Goal: Transaction & Acquisition: Book appointment/travel/reservation

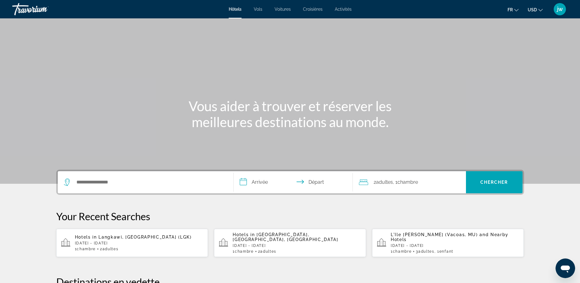
click at [538, 11] on button "USD USD ($) MXN (Mex$) CAD (Can$) GBP (£) EUR (€) AUD (A$) NZD (NZ$) CNY (CN¥)" at bounding box center [535, 9] width 15 height 9
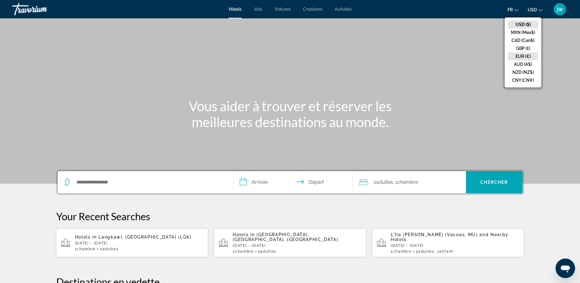
click at [523, 58] on button "EUR (€)" at bounding box center [523, 56] width 30 height 8
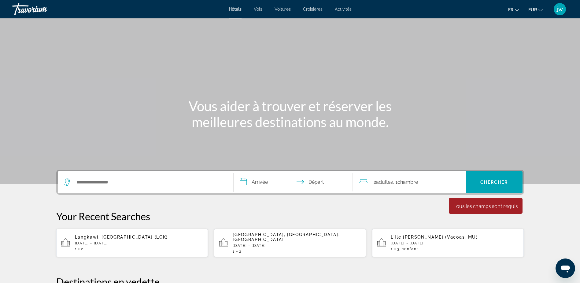
click at [560, 10] on span "jw" at bounding box center [560, 9] width 6 height 6
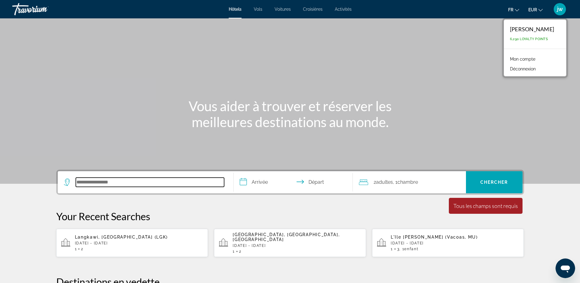
click at [120, 180] on input "Search hotel destination" at bounding box center [150, 181] width 148 height 9
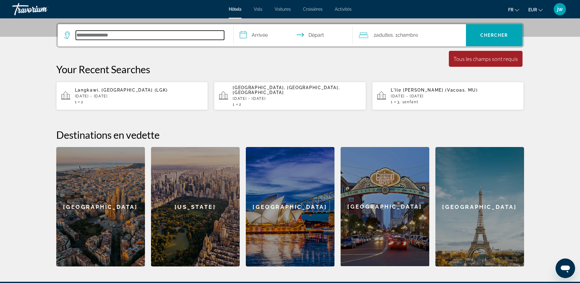
scroll to position [150, 0]
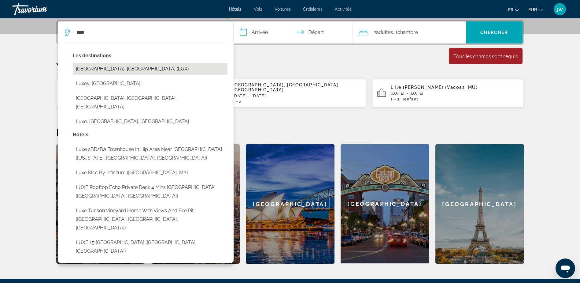
click at [117, 68] on button "[GEOGRAPHIC_DATA], [GEOGRAPHIC_DATA] (LUX)" at bounding box center [150, 69] width 155 height 12
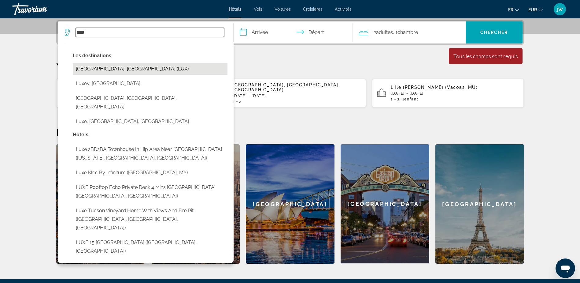
type input "**********"
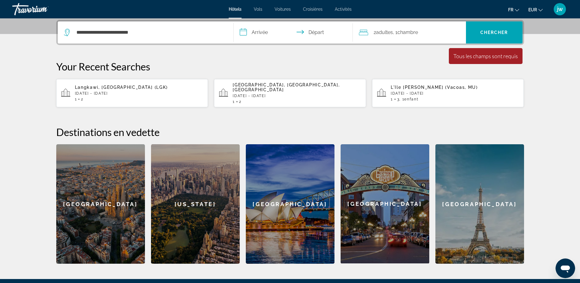
click at [259, 31] on input "**********" at bounding box center [295, 33] width 122 height 24
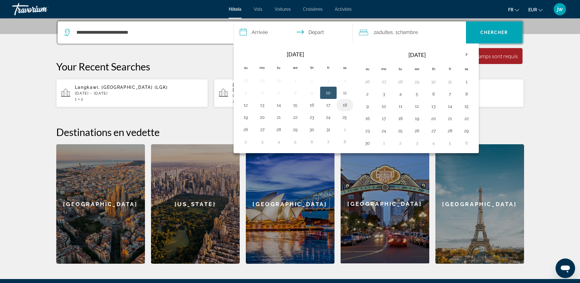
click at [344, 104] on button "18" at bounding box center [345, 105] width 10 height 9
click at [248, 116] on button "19" at bounding box center [246, 117] width 10 height 9
type input "**********"
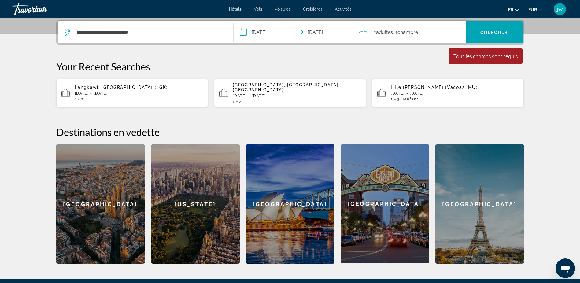
click at [380, 32] on span "Adultes" at bounding box center [384, 32] width 17 height 6
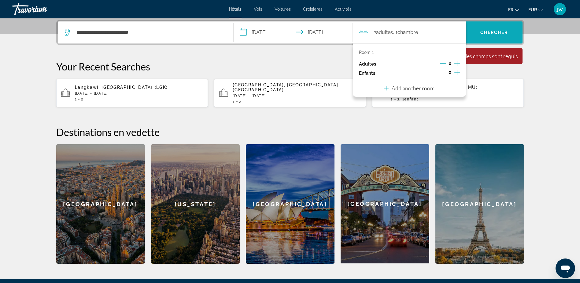
click at [497, 29] on span "Search" at bounding box center [494, 32] width 57 height 15
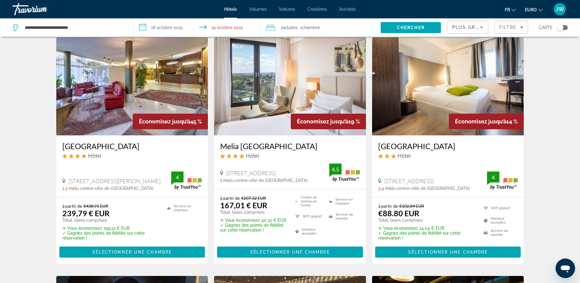
scroll to position [31, 0]
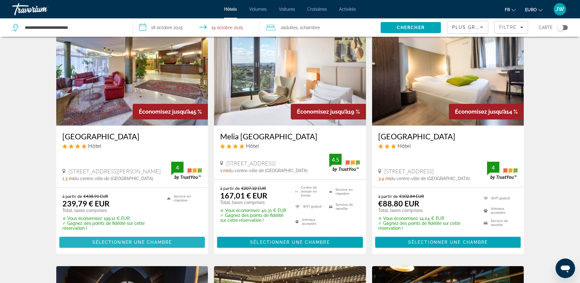
click at [130, 241] on span "Sélectionner une chambre" at bounding box center [132, 242] width 80 height 5
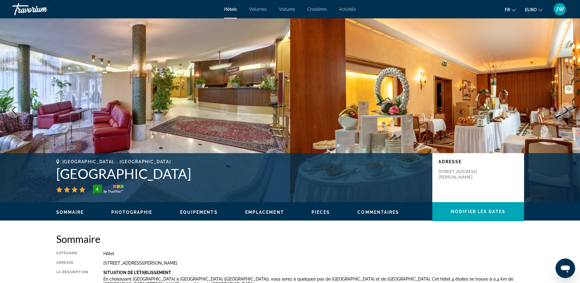
click at [569, 110] on icon "Image suivante" at bounding box center [566, 109] width 7 height 7
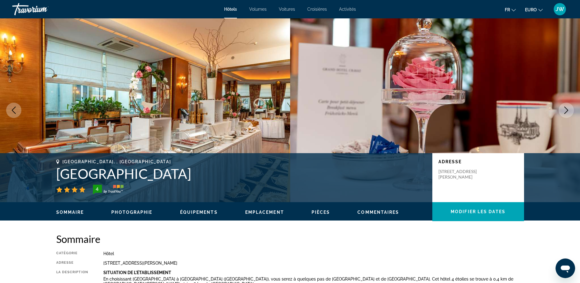
click at [569, 110] on icon "Image suivante" at bounding box center [566, 109] width 7 height 7
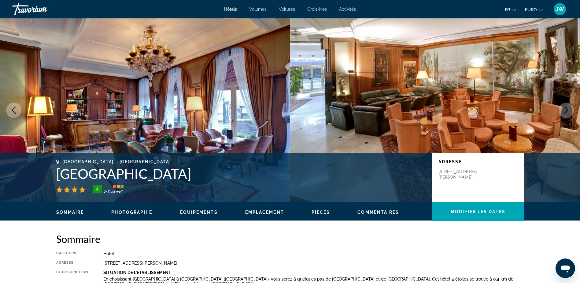
click at [569, 110] on icon "Image suivante" at bounding box center [566, 109] width 7 height 7
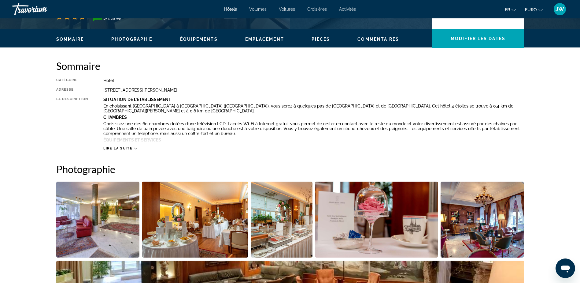
scroll to position [184, 0]
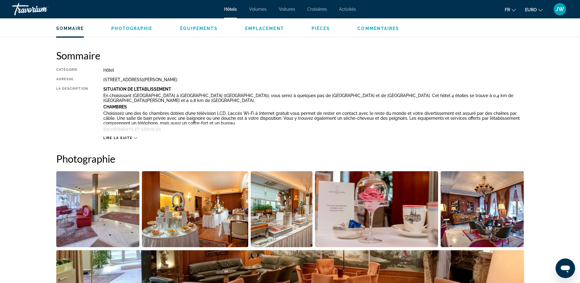
click at [123, 136] on span "Lire la suite" at bounding box center [117, 138] width 29 height 4
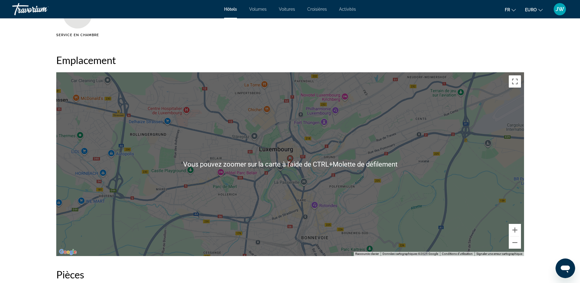
scroll to position [581, 0]
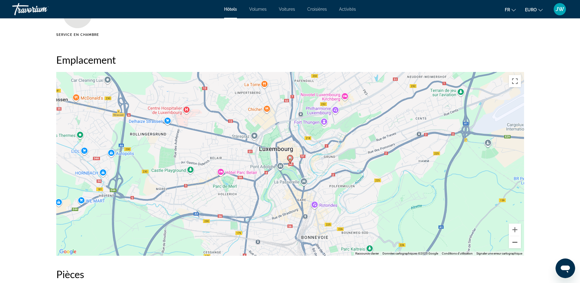
click at [516, 242] on button "Zoom arrière" at bounding box center [515, 242] width 12 height 12
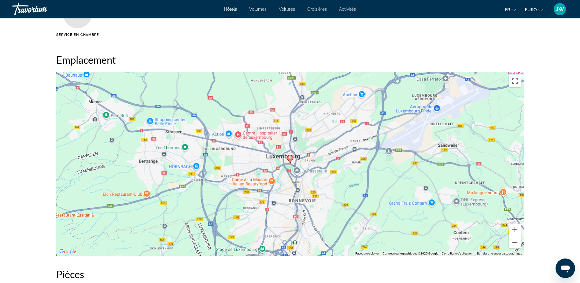
click at [516, 242] on button "Zoom arrière" at bounding box center [515, 242] width 12 height 12
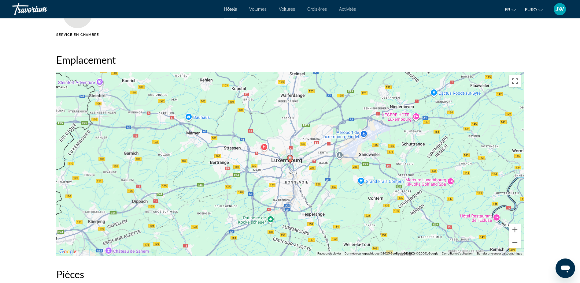
click at [516, 242] on button "Zoom arrière" at bounding box center [515, 242] width 12 height 12
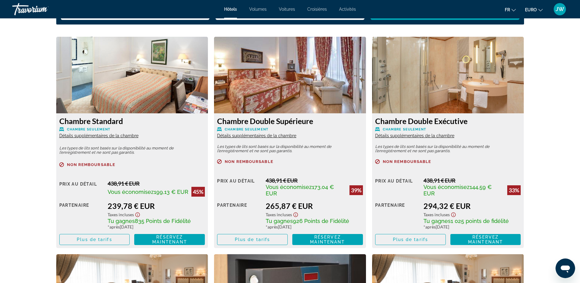
scroll to position [857, 0]
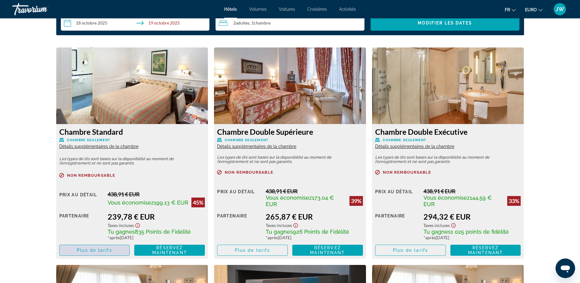
click at [88, 248] on span "Plus de tarifs" at bounding box center [94, 249] width 35 height 5
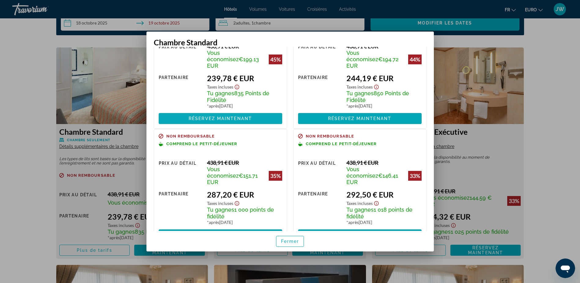
scroll to position [54, 0]
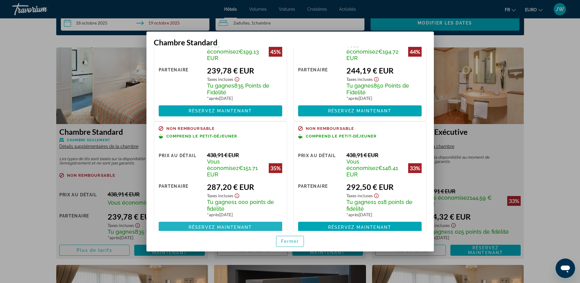
click at [236, 225] on span "Réservez maintenant" at bounding box center [220, 227] width 63 height 5
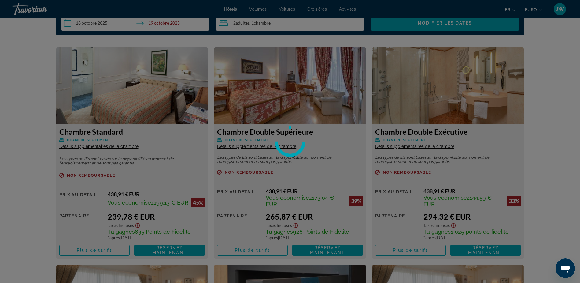
scroll to position [857, 0]
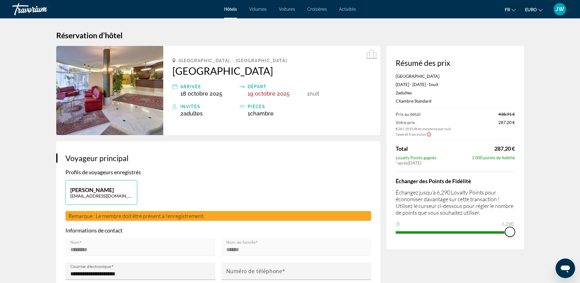
drag, startPoint x: 402, startPoint y: 232, endPoint x: 519, endPoint y: 241, distance: 118.1
click at [519, 241] on div "Résumé des prix Grand Hôtel Cravat 18 octobre 2025 - 19 octobre 2025 - 1 nuit n…" at bounding box center [456, 147] width 138 height 203
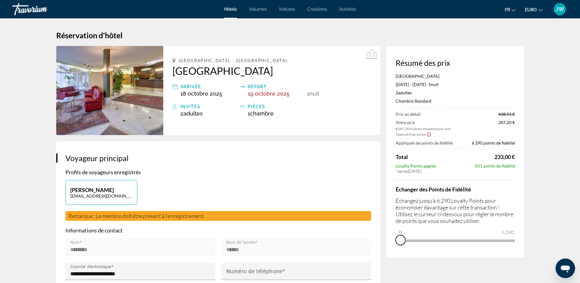
drag, startPoint x: 509, startPoint y: 237, endPoint x: 378, endPoint y: 236, distance: 131.6
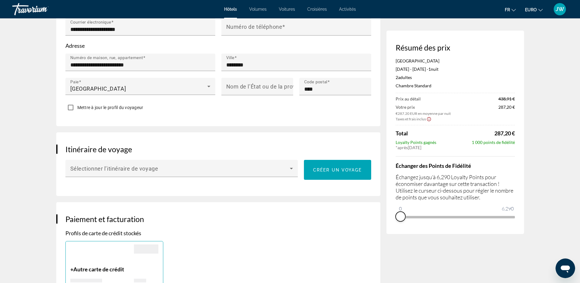
scroll to position [153, 0]
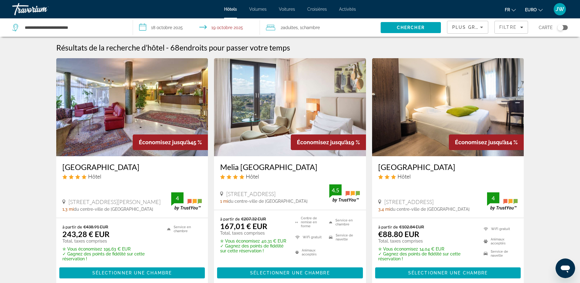
click at [487, 29] on div "Plus grandes économies" at bounding box center [468, 27] width 41 height 12
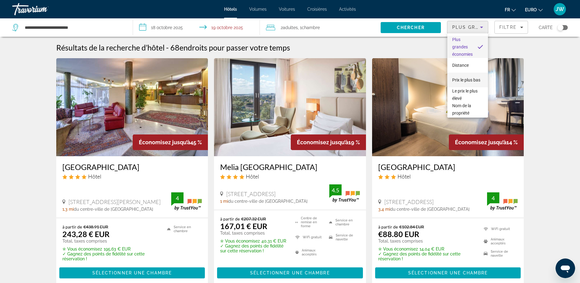
click at [461, 80] on span "Prix le plus bas" at bounding box center [466, 79] width 28 height 7
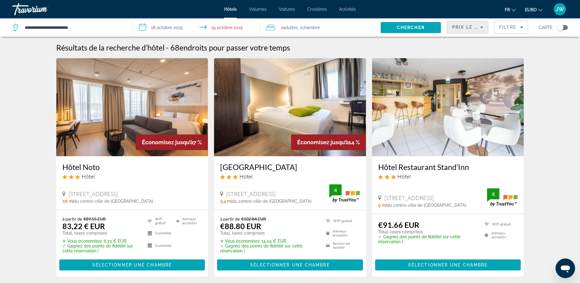
click at [563, 28] on div "Basculer la carte" at bounding box center [561, 27] width 6 height 6
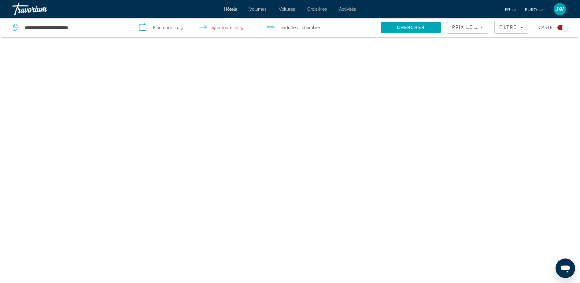
scroll to position [37, 0]
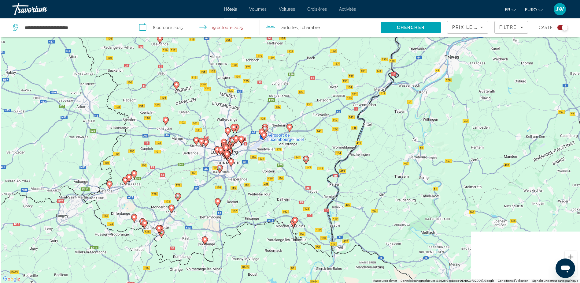
drag, startPoint x: 261, startPoint y: 107, endPoint x: 283, endPoint y: 65, distance: 47.5
click at [283, 65] on div "Pour activer le glissement avec le clavier, appuyez sur Alt+Entrée. Une fois ce…" at bounding box center [290, 141] width 580 height 283
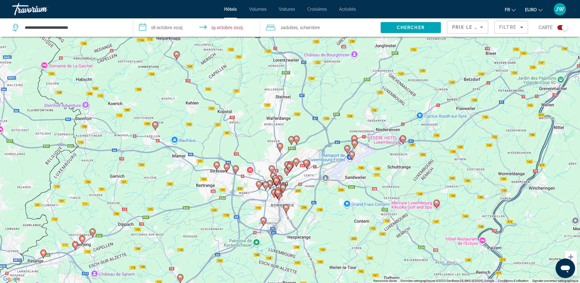
drag, startPoint x: 393, startPoint y: 178, endPoint x: 396, endPoint y: 226, distance: 48.5
click at [396, 226] on div "Pour activer le glissement avec le clavier, appuyez sur Alt+Entrée. Une fois ce…" at bounding box center [290, 141] width 580 height 283
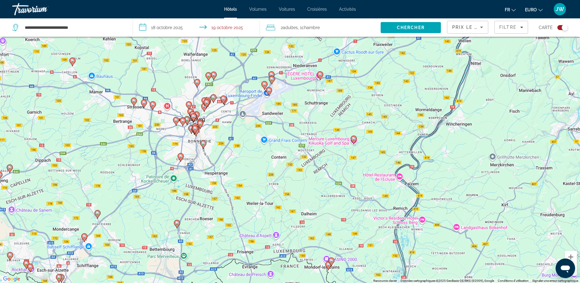
drag, startPoint x: 518, startPoint y: 214, endPoint x: 422, endPoint y: 142, distance: 120.0
click at [422, 142] on div "Pour activer le glissement avec le clavier, appuyez sur Alt+Entrée. Une fois ce…" at bounding box center [290, 141] width 580 height 283
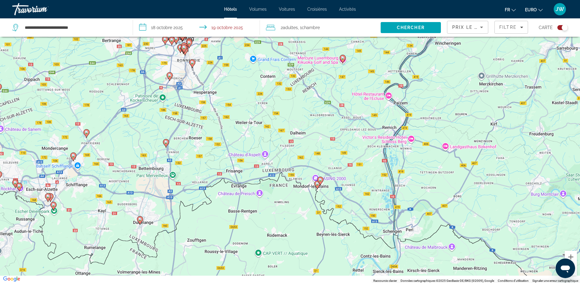
drag, startPoint x: 427, startPoint y: 191, endPoint x: 430, endPoint y: 115, distance: 75.9
click at [430, 115] on div "Pour activer le glissement avec le clavier, appuyez sur Alt+Entrée. Une fois ce…" at bounding box center [290, 141] width 580 height 283
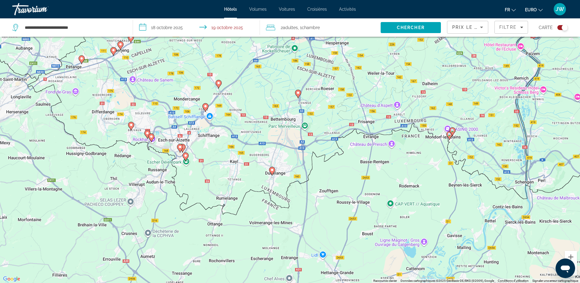
drag, startPoint x: 72, startPoint y: 185, endPoint x: 202, endPoint y: 150, distance: 135.3
click at [202, 150] on div "Pour activer le glissement avec le clavier, appuyez sur Alt+Entrée. Une fois ce…" at bounding box center [290, 141] width 580 height 283
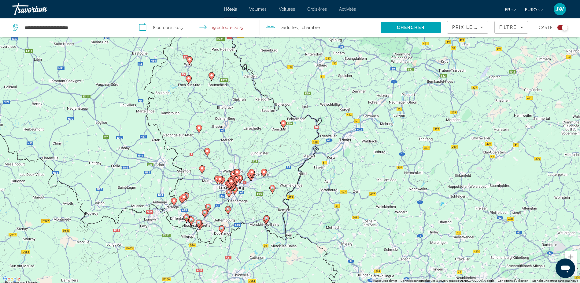
drag, startPoint x: 431, startPoint y: 118, endPoint x: 382, endPoint y: 175, distance: 75.1
click at [382, 175] on div "Pour activer le glissement avec le clavier, appuyez sur Alt+Entrée. Une fois ce…" at bounding box center [290, 141] width 580 height 283
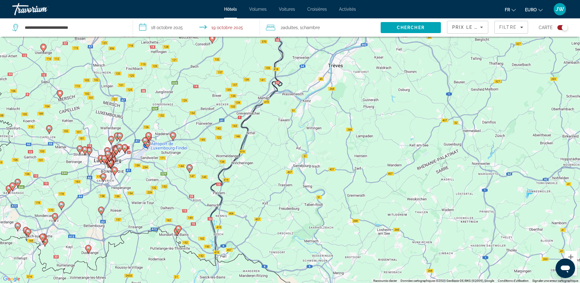
click at [576, 273] on button "Zoom arrière" at bounding box center [571, 269] width 12 height 12
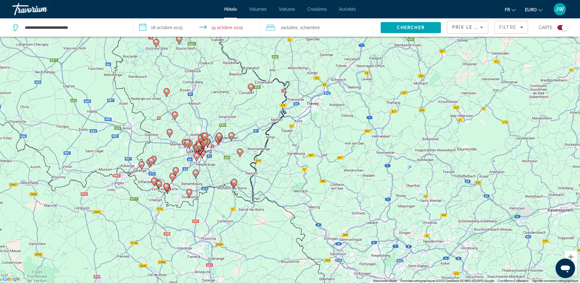
click at [576, 273] on button "Zoom arrière" at bounding box center [571, 269] width 12 height 12
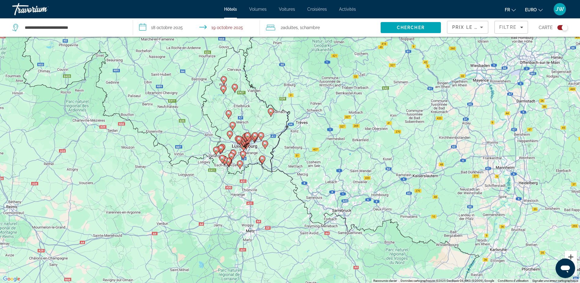
click at [575, 253] on button "Zoom avant" at bounding box center [571, 257] width 12 height 12
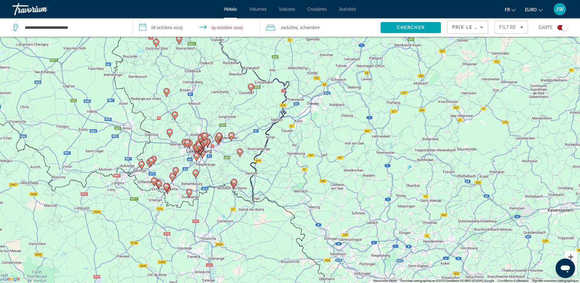
click at [575, 253] on button "Zoom avant" at bounding box center [571, 257] width 12 height 12
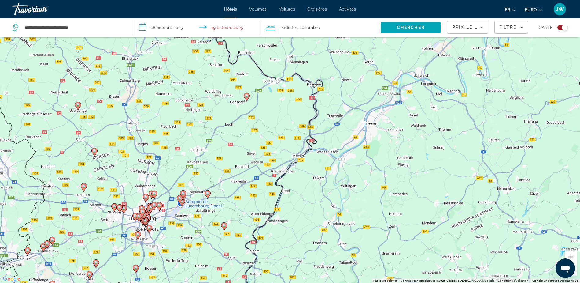
drag, startPoint x: 369, startPoint y: 158, endPoint x: 402, endPoint y: 209, distance: 61.3
click at [404, 216] on div "Pour activer le glissement avec le clavier, appuyez sur Alt+Entrée. Une fois ce…" at bounding box center [290, 141] width 580 height 283
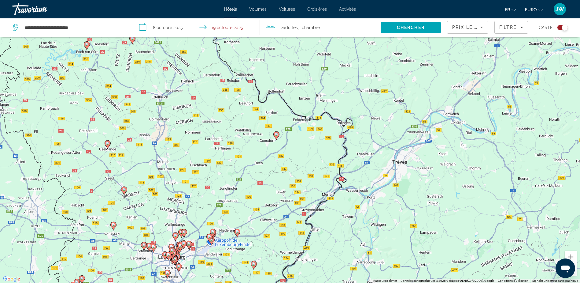
drag, startPoint x: 359, startPoint y: 105, endPoint x: 386, endPoint y: 138, distance: 42.7
click at [386, 138] on div "Pour activer le glissement avec le clavier, appuyez sur Alt+Entrée. Une fois ce…" at bounding box center [290, 141] width 580 height 283
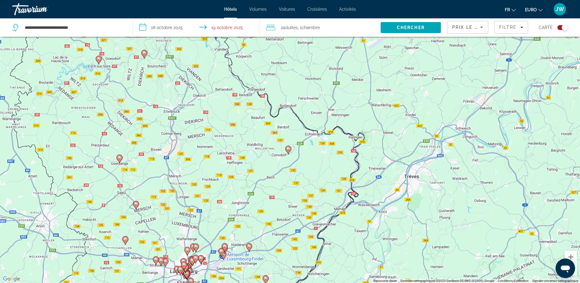
drag, startPoint x: 277, startPoint y: 97, endPoint x: 289, endPoint y: 111, distance: 18.1
click at [289, 111] on div "Pour activer le glissement avec le clavier, appuyez sur Alt+Entrée. Une fois ce…" at bounding box center [290, 141] width 580 height 283
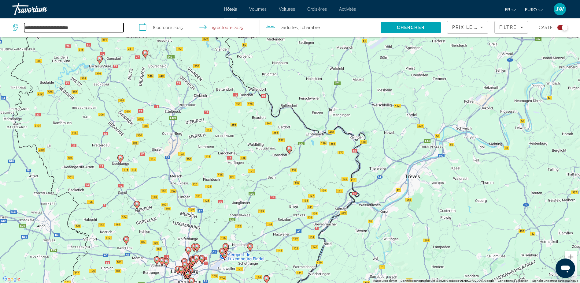
click at [89, 27] on input "**********" at bounding box center [73, 27] width 99 height 9
drag, startPoint x: 91, startPoint y: 26, endPoint x: -38, endPoint y: 13, distance: 129.8
click at [0, 13] on html "**********" at bounding box center [290, 104] width 580 height 283
click at [288, 145] on gmp-advanced-marker "Contenu principal" at bounding box center [289, 149] width 6 height 9
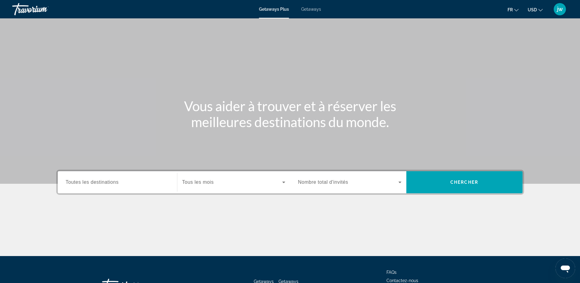
click at [534, 7] on span "USD" at bounding box center [532, 9] width 9 height 5
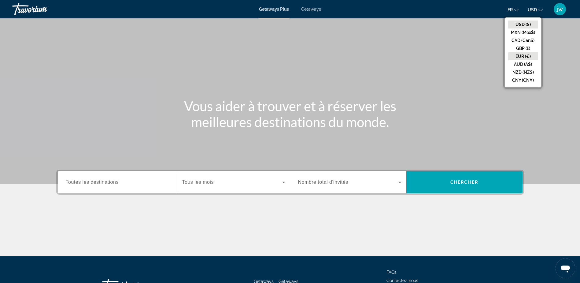
click at [526, 59] on button "EUR (€)" at bounding box center [523, 56] width 30 height 8
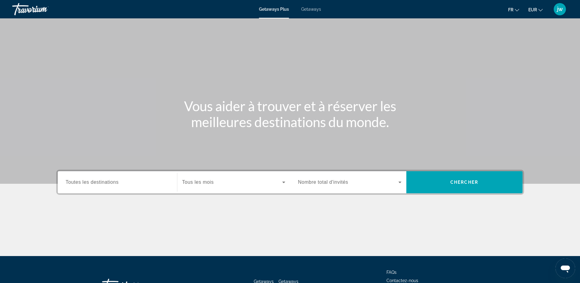
click at [105, 182] on span "Toutes les destinations" at bounding box center [92, 181] width 53 height 5
click at [105, 182] on input "Destination Toutes les destinations" at bounding box center [117, 182] width 103 height 7
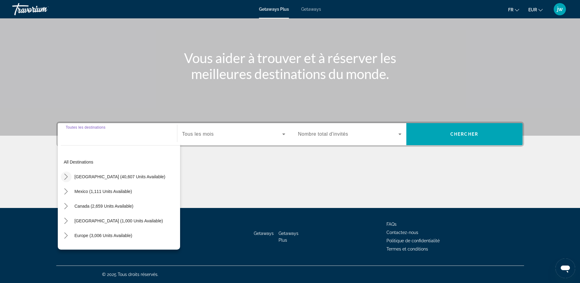
click at [67, 176] on icon "Toggle United States (40,607 units available) submenu" at bounding box center [66, 176] width 6 height 6
click at [68, 176] on icon "Toggle United States (40,607 units available) submenu" at bounding box center [66, 176] width 6 height 3
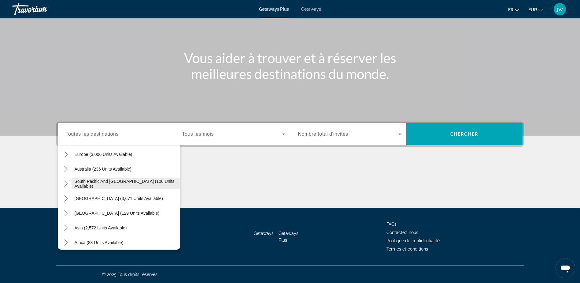
scroll to position [92, 0]
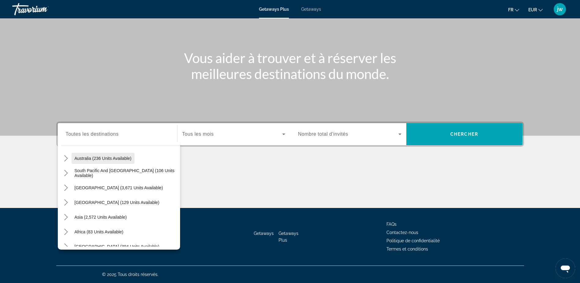
click at [97, 159] on span "Australia (236 units available)" at bounding box center [103, 158] width 57 height 5
type input "**********"
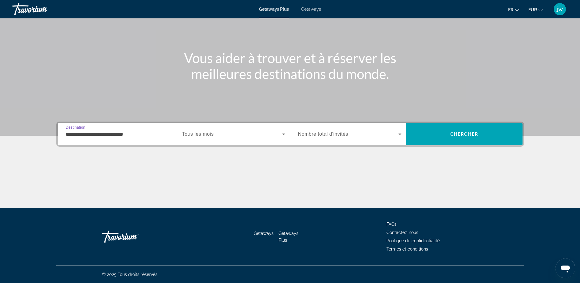
click at [235, 136] on span "Search widget" at bounding box center [232, 133] width 100 height 7
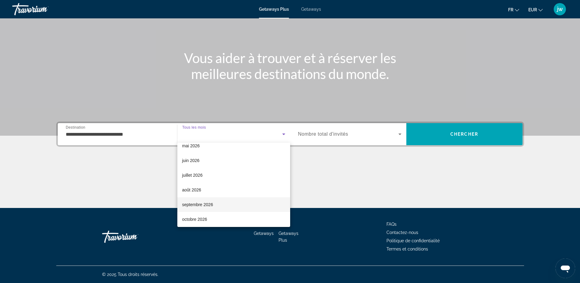
scroll to position [126, 0]
click at [216, 203] on mat-option "septembre 2026" at bounding box center [233, 202] width 113 height 15
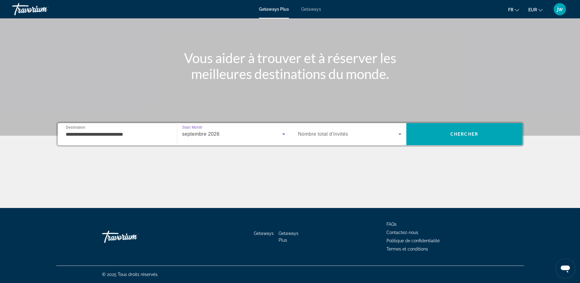
click at [306, 136] on span "Nombre total d'invités" at bounding box center [323, 133] width 50 height 5
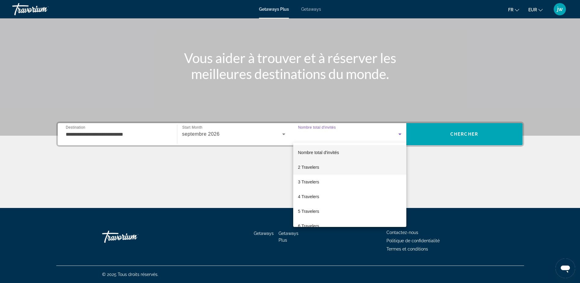
click at [311, 168] on span "2 Travelers" at bounding box center [308, 166] width 21 height 7
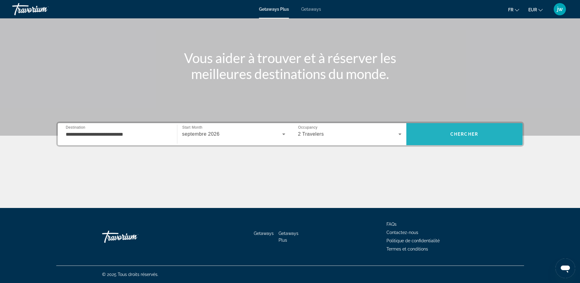
click at [481, 132] on span "Search" at bounding box center [465, 134] width 116 height 15
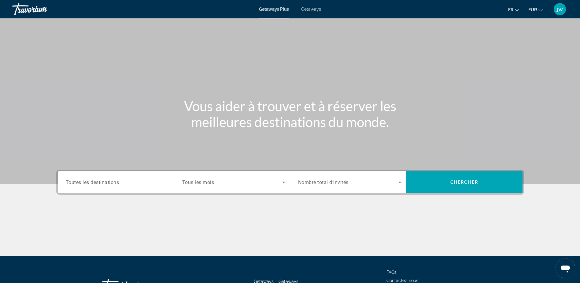
drag, startPoint x: 115, startPoint y: 181, endPoint x: 113, endPoint y: 178, distance: 3.7
click at [115, 179] on span "Toutes les destinations" at bounding box center [93, 182] width 54 height 6
click at [115, 179] on input "Destination Toutes les destinations" at bounding box center [117, 182] width 103 height 7
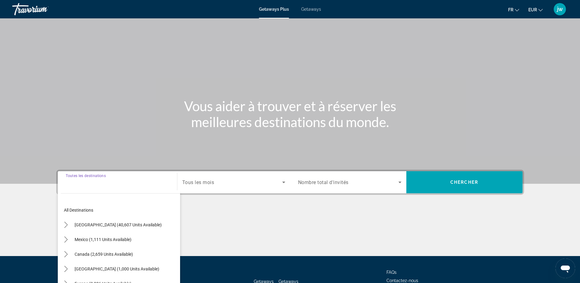
scroll to position [48, 0]
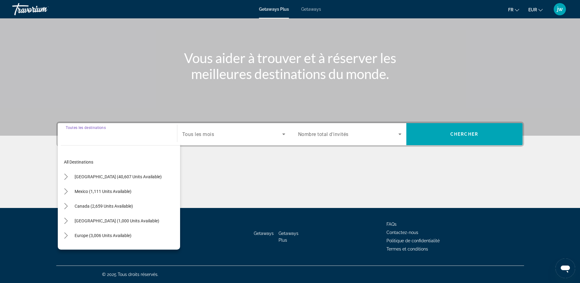
click at [120, 83] on div "Main content" at bounding box center [290, 44] width 580 height 184
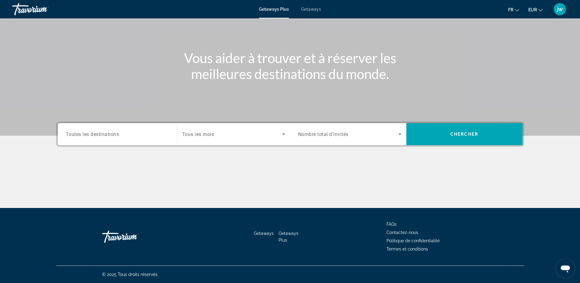
click at [104, 138] on div "Search widget" at bounding box center [117, 133] width 103 height 17
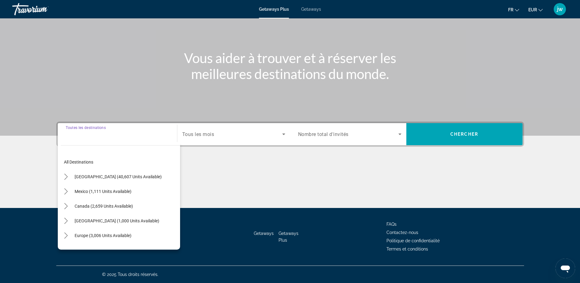
click at [93, 136] on input "Destination Toutes les destinations" at bounding box center [117, 134] width 103 height 7
click at [67, 190] on icon "Toggle Mexico (1,111 units available) submenu" at bounding box center [66, 191] width 6 height 6
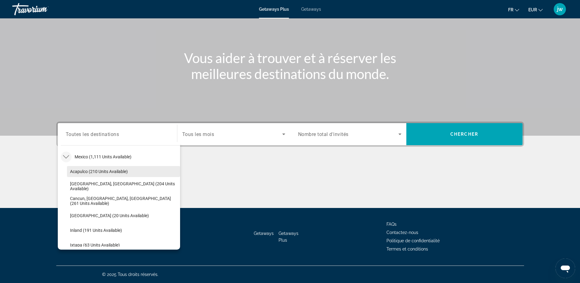
scroll to position [32, 0]
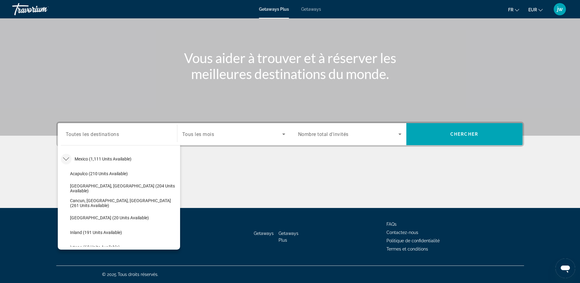
click at [65, 159] on icon "Toggle Mexico (1,111 units available) submenu" at bounding box center [66, 159] width 6 height 6
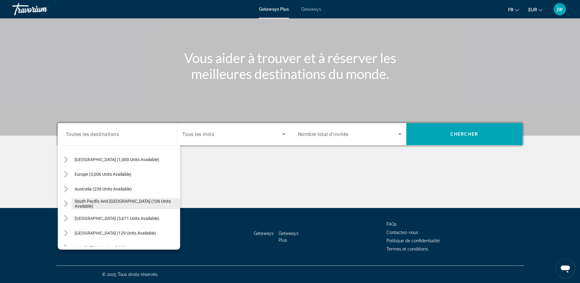
scroll to position [92, 0]
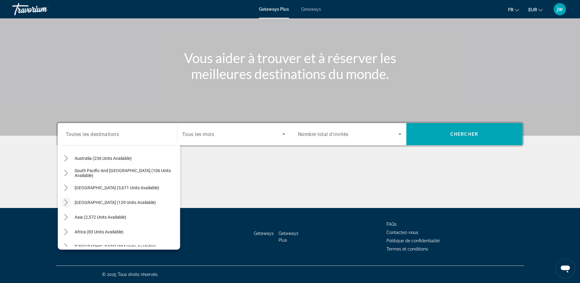
click at [65, 202] on icon "Toggle Central America (129 units available) submenu" at bounding box center [66, 202] width 6 height 6
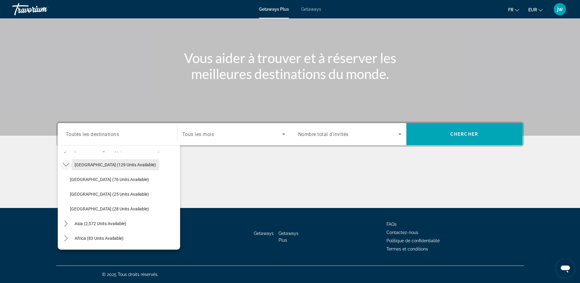
scroll to position [130, 0]
click at [66, 163] on icon "Toggle Central America (129 units available) submenu" at bounding box center [66, 164] width 6 height 6
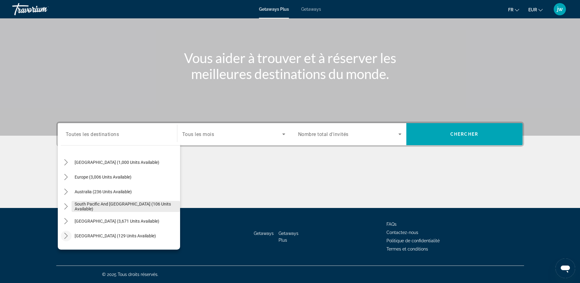
scroll to position [69, 0]
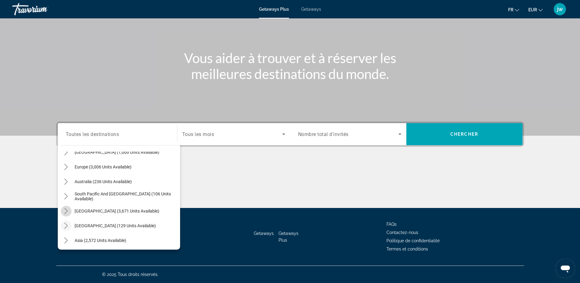
click at [64, 210] on icon "Toggle South America (3,671 units available) submenu" at bounding box center [66, 211] width 6 height 6
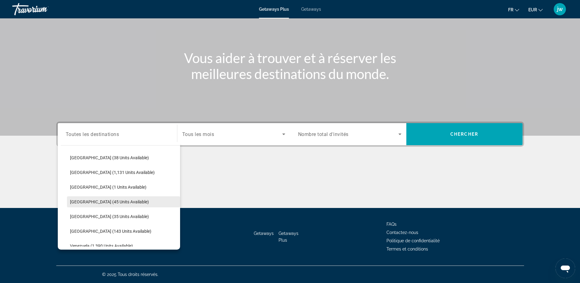
scroll to position [182, 0]
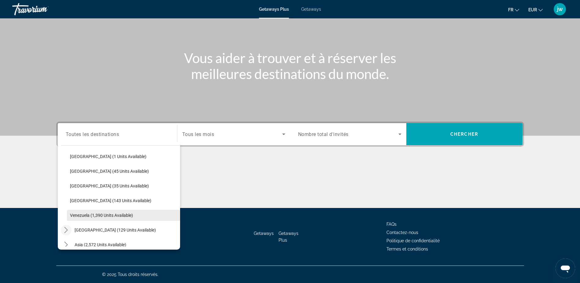
click at [102, 214] on span "Venezuela (1,390 units available)" at bounding box center [101, 215] width 63 height 5
type input "**********"
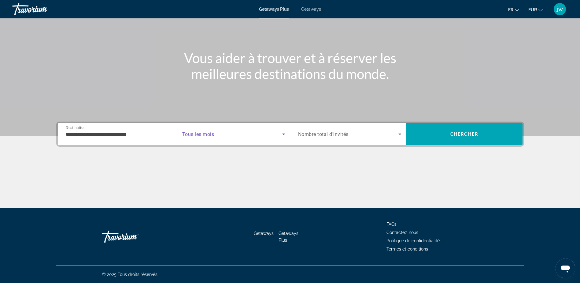
click at [234, 138] on div "Search widget" at bounding box center [233, 133] width 103 height 17
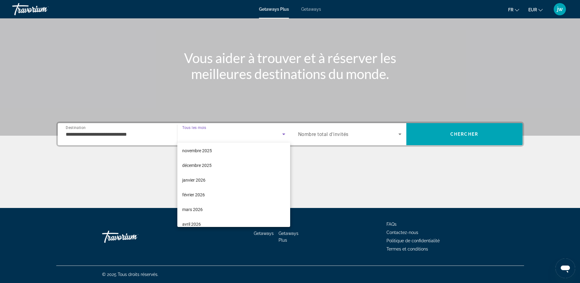
scroll to position [31, 0]
click at [200, 225] on span "avril 2026" at bounding box center [191, 224] width 19 height 7
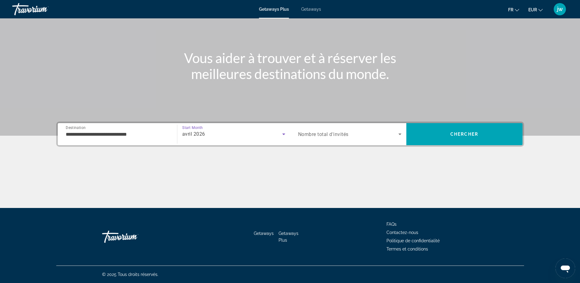
click at [319, 132] on span "Nombre total d'invités" at bounding box center [323, 134] width 50 height 6
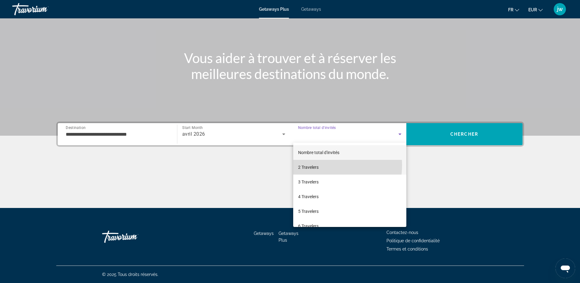
click at [319, 165] on mat-option "2 Travelers" at bounding box center [349, 167] width 113 height 15
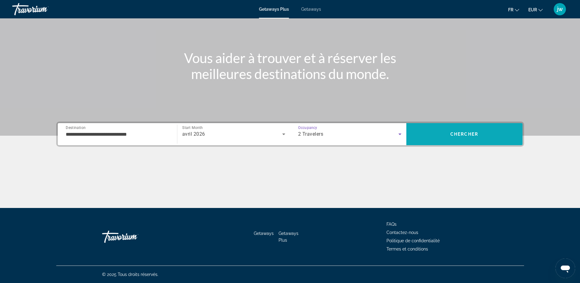
click at [468, 135] on span "Chercher" at bounding box center [465, 134] width 28 height 5
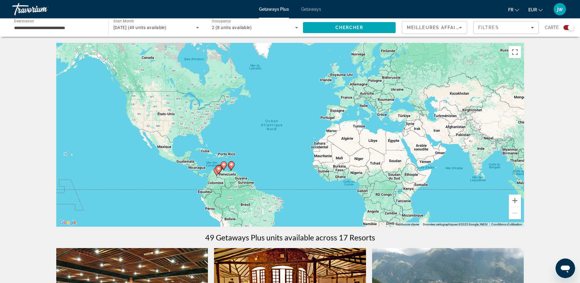
click at [31, 27] on input "**********" at bounding box center [57, 27] width 86 height 7
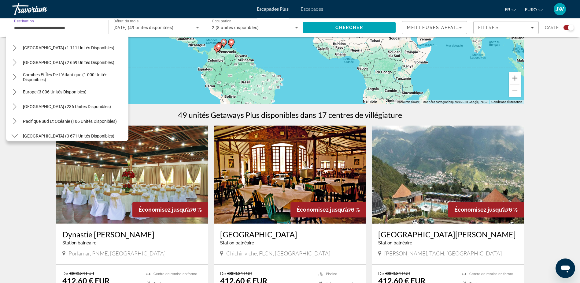
scroll to position [33, 0]
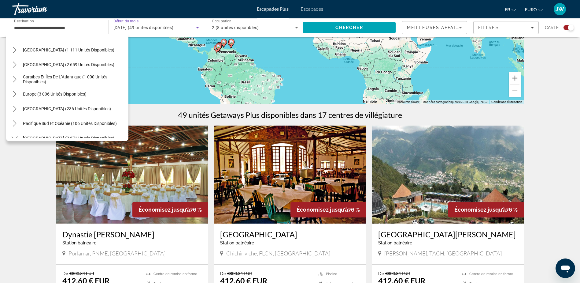
click at [153, 28] on span "avril 2026 (49 unités disponibles)" at bounding box center [143, 27] width 60 height 5
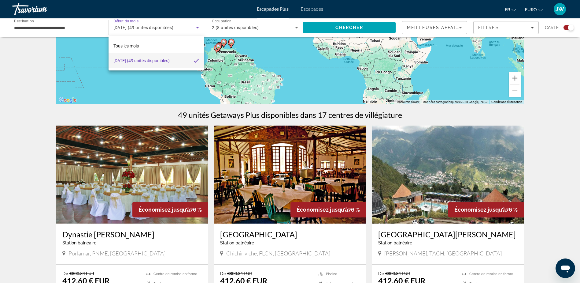
click at [75, 31] on div at bounding box center [290, 141] width 580 height 283
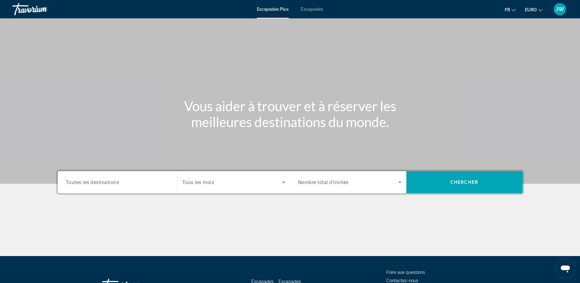
click at [116, 182] on span "Toutes les destinations" at bounding box center [93, 182] width 54 height 6
click at [116, 182] on input "Destination Toutes les destinations" at bounding box center [117, 182] width 103 height 7
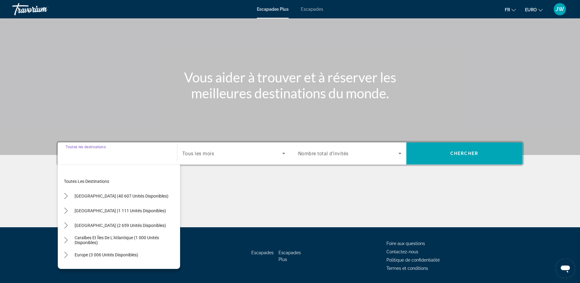
scroll to position [48, 0]
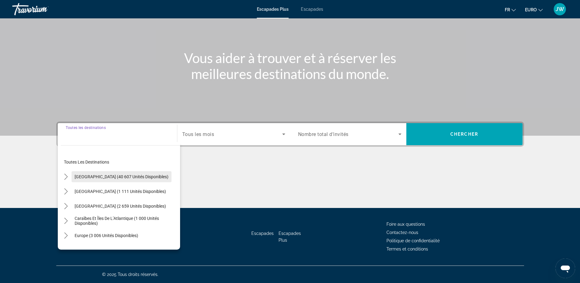
click at [95, 178] on span "États-Unis (40 607 unités disponibles)" at bounding box center [122, 176] width 94 height 5
type input "**********"
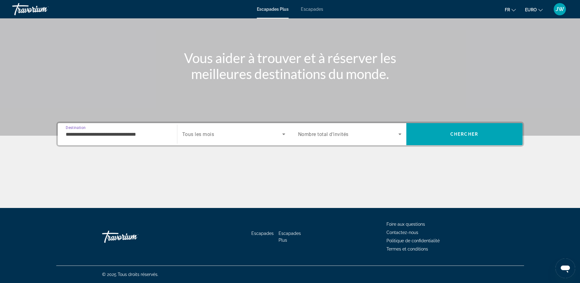
click at [220, 137] on span "Widget de recherche" at bounding box center [232, 133] width 100 height 7
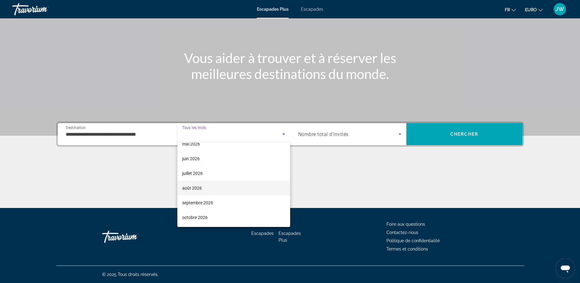
scroll to position [126, 0]
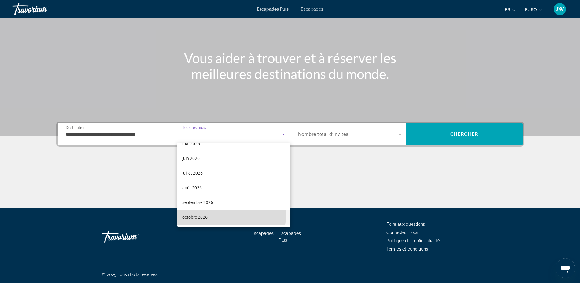
click at [208, 215] on mat-option "octobre 2026" at bounding box center [233, 217] width 113 height 15
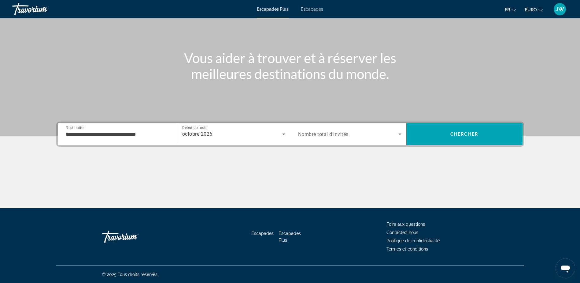
click at [327, 135] on span "Nombre total d’invités" at bounding box center [323, 134] width 50 height 6
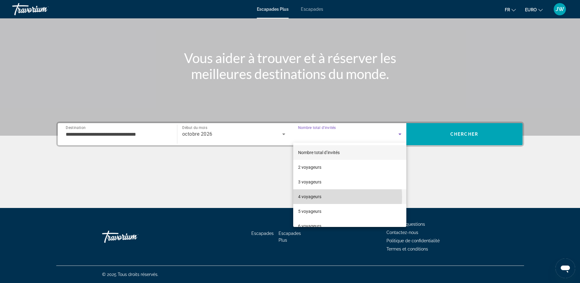
click at [313, 197] on font "4 voyageurs" at bounding box center [309, 196] width 23 height 5
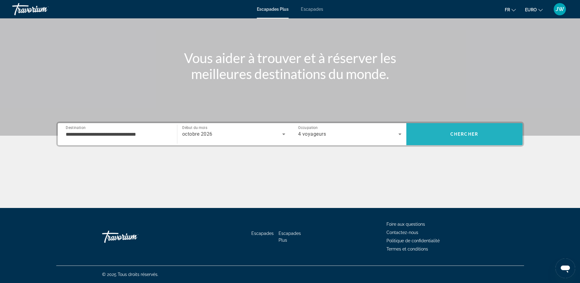
click at [467, 134] on span "Chercher" at bounding box center [465, 134] width 28 height 5
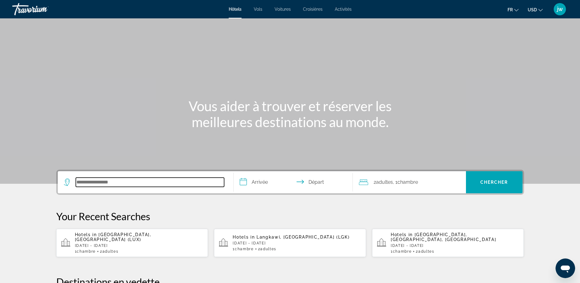
click at [120, 178] on input "Search hotel destination" at bounding box center [150, 181] width 148 height 9
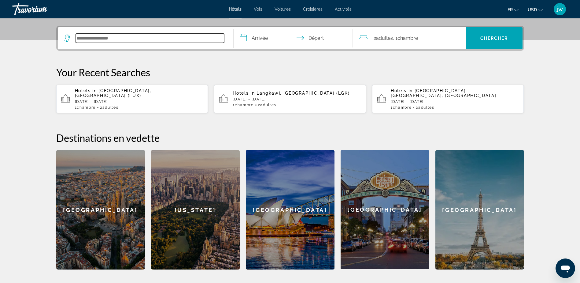
scroll to position [150, 0]
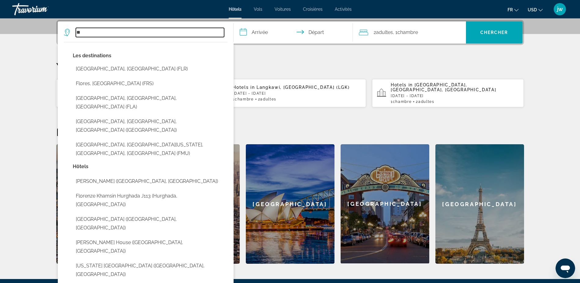
type input "*"
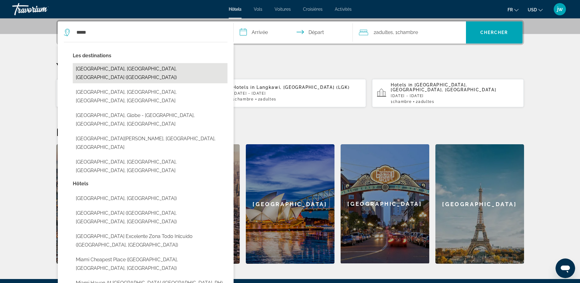
click at [125, 69] on button "[GEOGRAPHIC_DATA], [GEOGRAPHIC_DATA], [GEOGRAPHIC_DATA] ([GEOGRAPHIC_DATA])" at bounding box center [150, 73] width 155 height 20
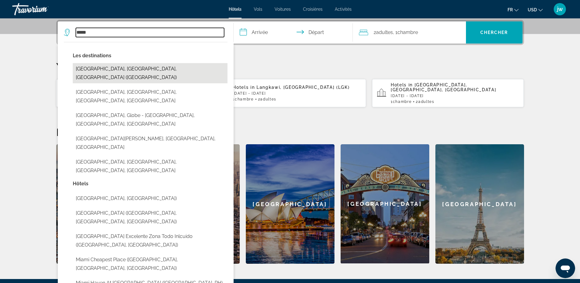
type input "**********"
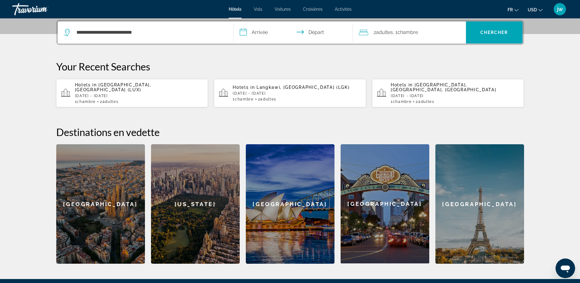
click at [533, 9] on span "USD" at bounding box center [532, 9] width 9 height 5
click at [524, 55] on button "EUR (€)" at bounding box center [523, 56] width 30 height 8
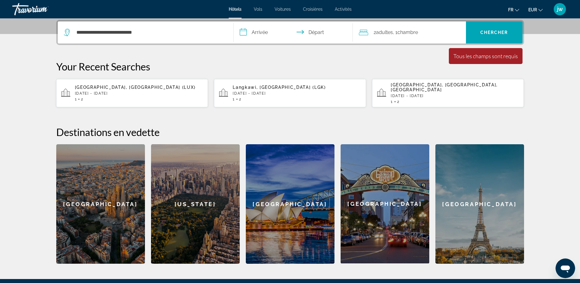
click at [268, 28] on input "**********" at bounding box center [295, 33] width 122 height 24
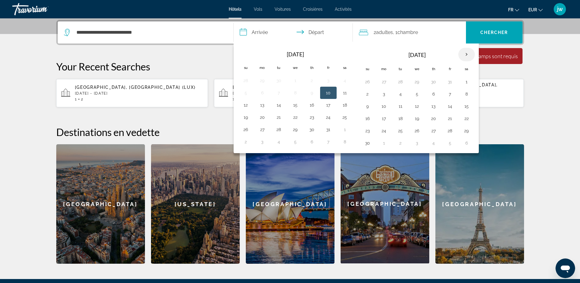
click at [467, 54] on th "Next month" at bounding box center [467, 54] width 17 height 13
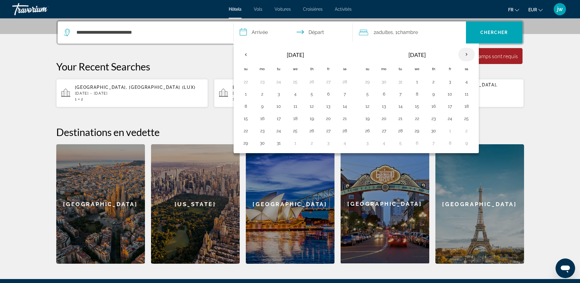
click at [467, 54] on th "Next month" at bounding box center [467, 54] width 17 height 13
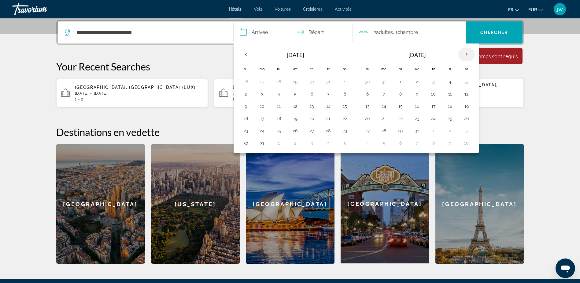
click at [467, 54] on th "Next month" at bounding box center [467, 54] width 17 height 13
click at [281, 133] on button "29" at bounding box center [279, 130] width 10 height 9
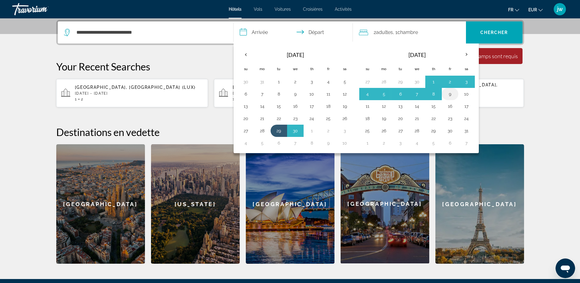
click at [451, 94] on button "9" at bounding box center [450, 94] width 10 height 9
type input "**********"
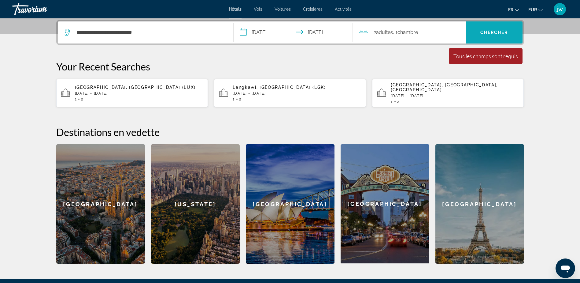
click at [494, 33] on span "Chercher" at bounding box center [495, 32] width 28 height 5
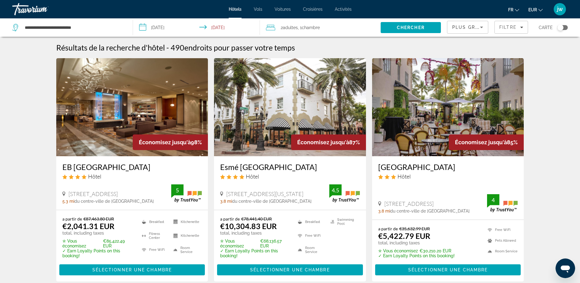
click at [116, 126] on img "Main content" at bounding box center [132, 107] width 152 height 98
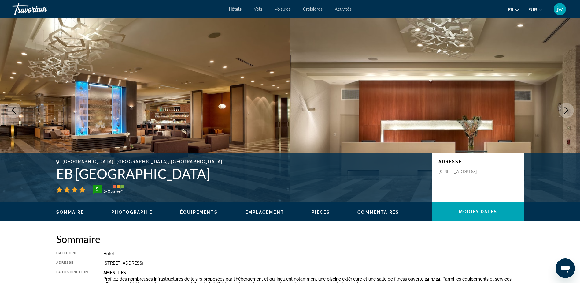
click at [565, 110] on icon "Next image" at bounding box center [566, 109] width 7 height 7
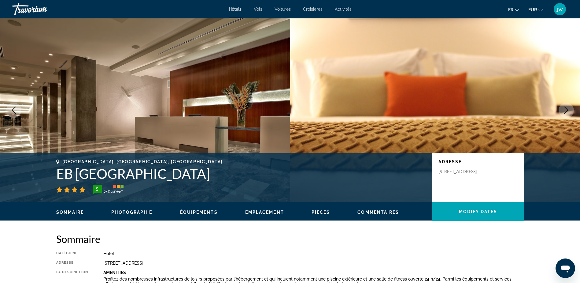
click at [565, 110] on icon "Next image" at bounding box center [566, 109] width 7 height 7
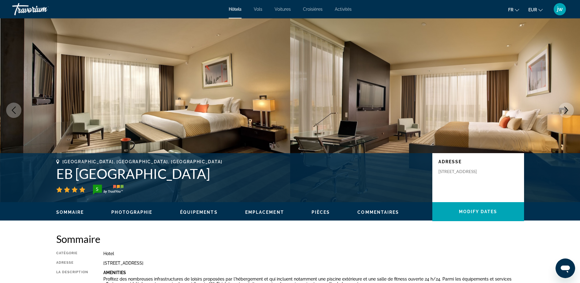
click at [565, 110] on icon "Next image" at bounding box center [566, 109] width 7 height 7
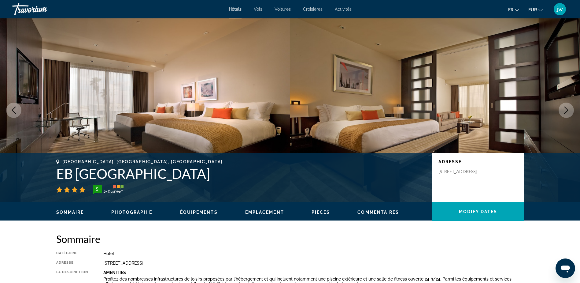
click at [564, 110] on icon "Next image" at bounding box center [566, 109] width 7 height 7
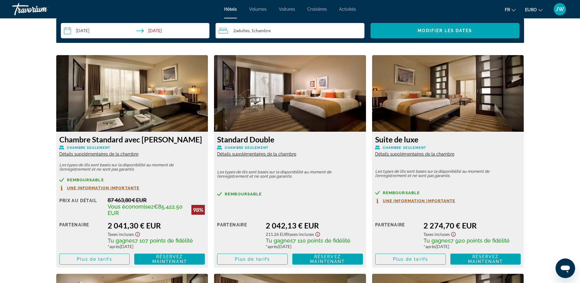
scroll to position [826, 0]
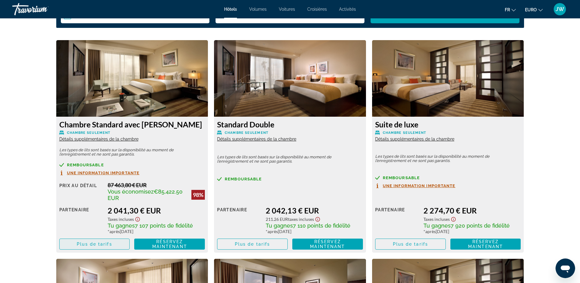
click at [101, 242] on span "Plus de tarifs" at bounding box center [94, 243] width 35 height 5
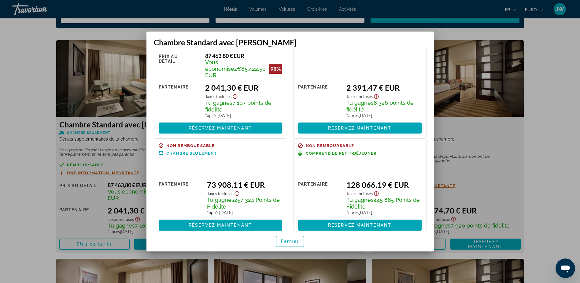
scroll to position [43, 0]
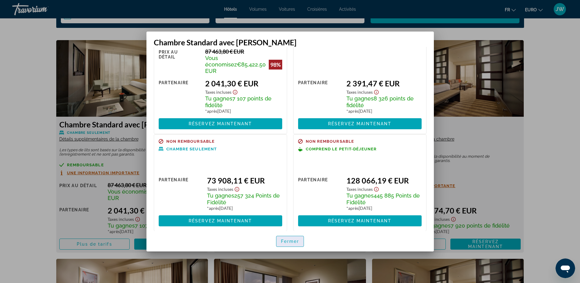
click at [294, 242] on span "Fermer" at bounding box center [290, 241] width 18 height 5
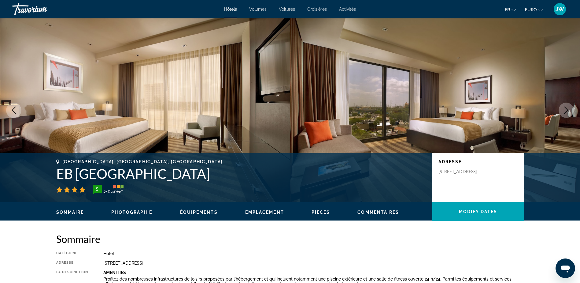
scroll to position [826, 0]
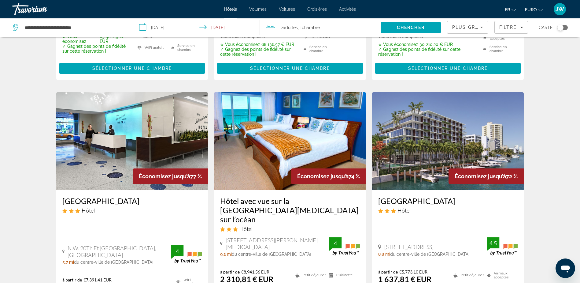
scroll to position [214, 0]
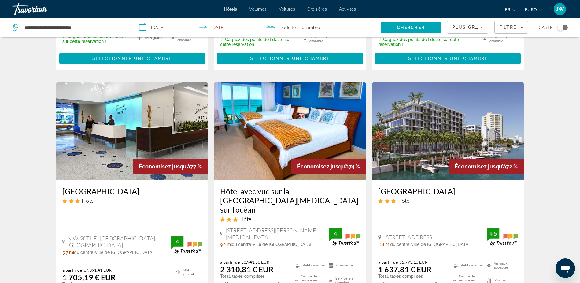
click at [268, 133] on img "Contenu principal" at bounding box center [290, 131] width 152 height 98
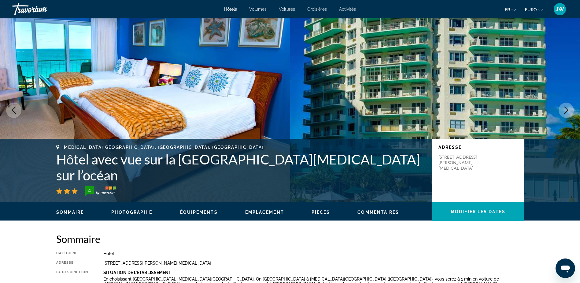
click at [568, 112] on icon "Image suivante" at bounding box center [566, 109] width 7 height 7
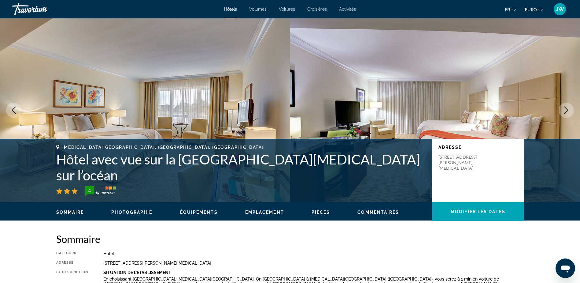
click at [565, 112] on icon "Image suivante" at bounding box center [566, 109] width 7 height 7
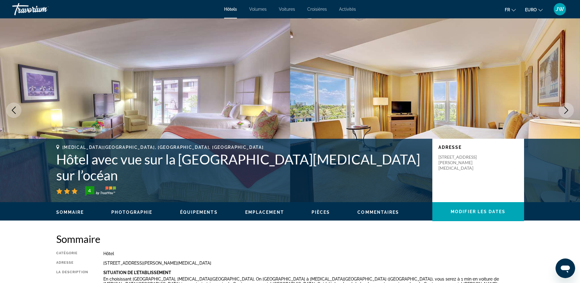
click at [564, 110] on icon "Image suivante" at bounding box center [566, 109] width 7 height 7
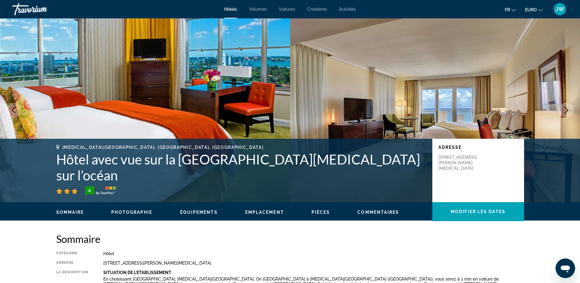
click at [564, 110] on icon "Image suivante" at bounding box center [566, 109] width 7 height 7
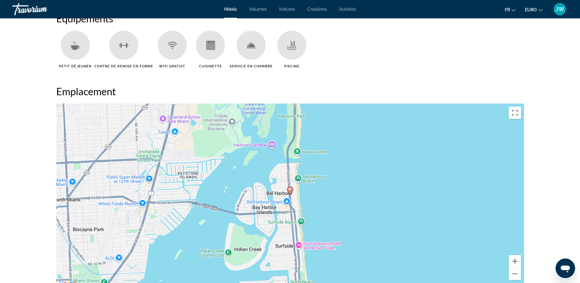
scroll to position [551, 0]
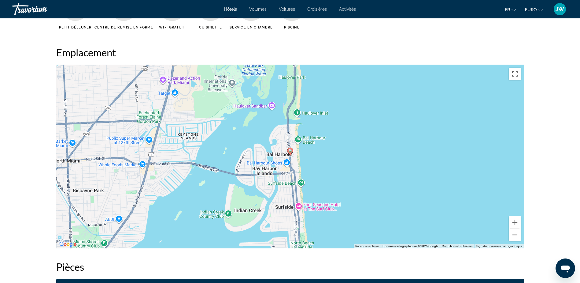
click at [513, 234] on button "Zoom arrière" at bounding box center [515, 235] width 12 height 12
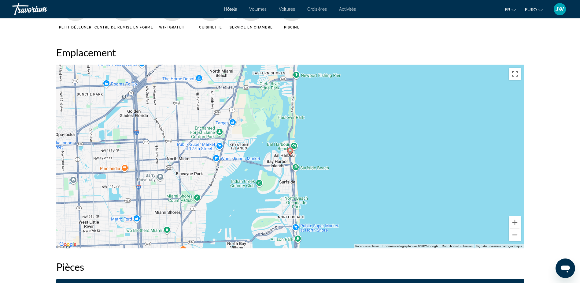
click at [513, 234] on button "Zoom arrière" at bounding box center [515, 235] width 12 height 12
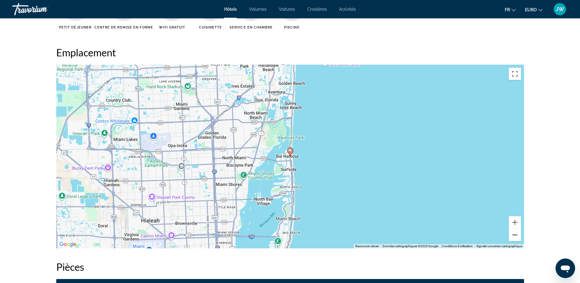
click at [513, 234] on button "Zoom arrière" at bounding box center [515, 235] width 12 height 12
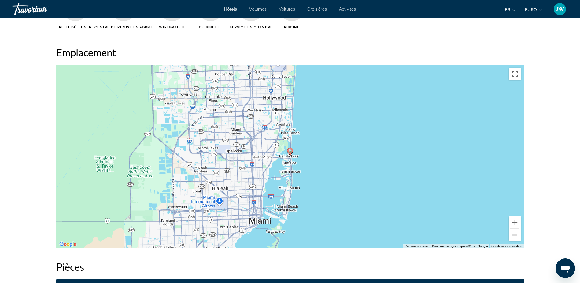
click at [513, 234] on button "Zoom arrière" at bounding box center [515, 235] width 12 height 12
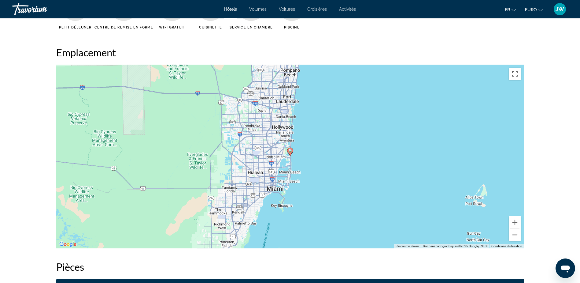
click at [513, 234] on button "Zoom arrière" at bounding box center [515, 235] width 12 height 12
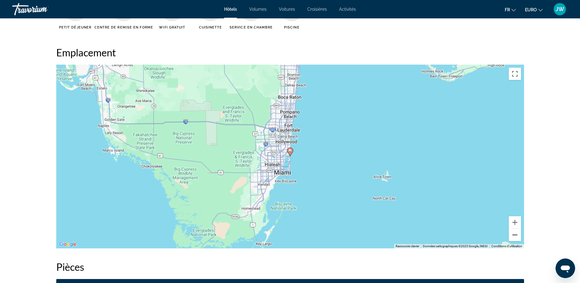
click at [513, 234] on button "Zoom arrière" at bounding box center [515, 235] width 12 height 12
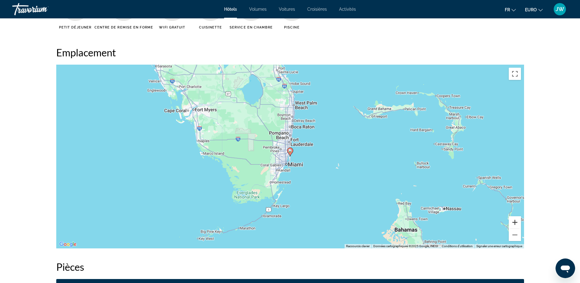
click at [515, 221] on button "Zoom avant" at bounding box center [515, 222] width 12 height 12
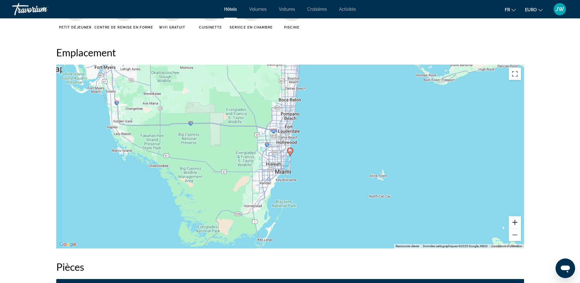
click at [515, 221] on button "Zoom avant" at bounding box center [515, 222] width 12 height 12
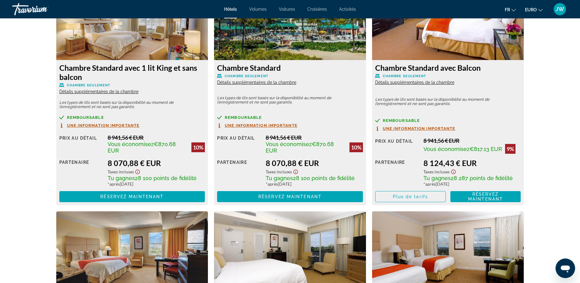
scroll to position [1101, 0]
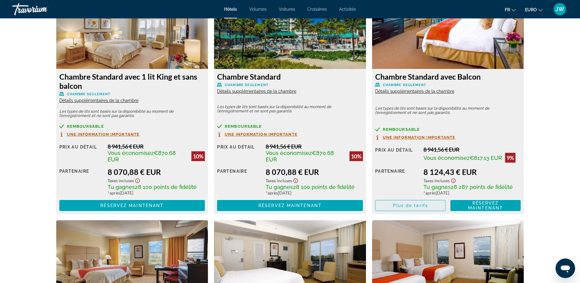
click at [411, 206] on span "Plus de tarifs" at bounding box center [410, 205] width 35 height 5
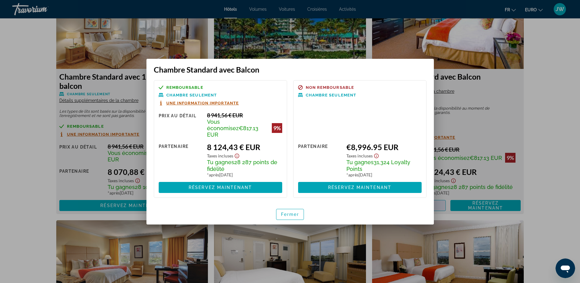
scroll to position [0, 0]
click at [297, 212] on span "Fermer" at bounding box center [290, 214] width 18 height 5
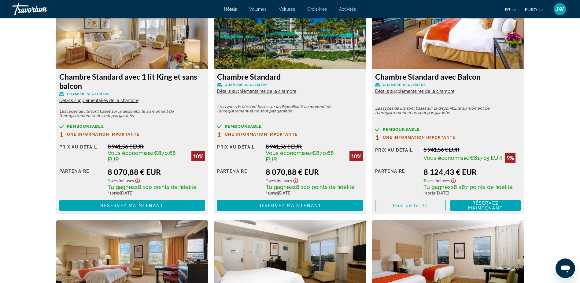
scroll to position [1101, 0]
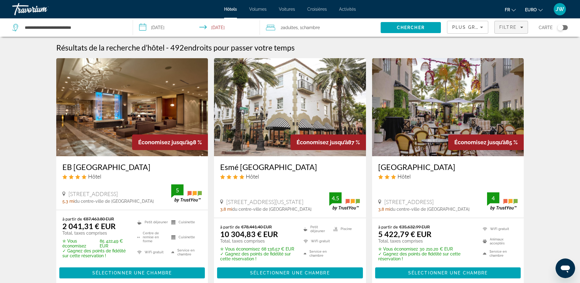
click at [514, 28] on span "Filtre" at bounding box center [508, 27] width 17 height 5
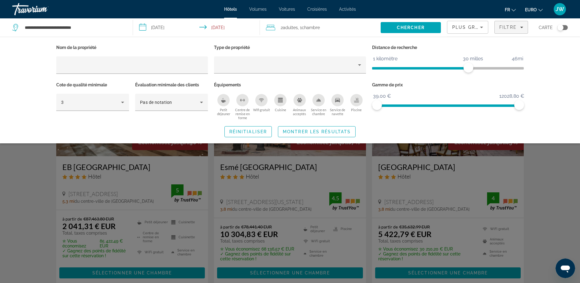
click at [559, 216] on div "Widget de recherche" at bounding box center [290, 187] width 580 height 191
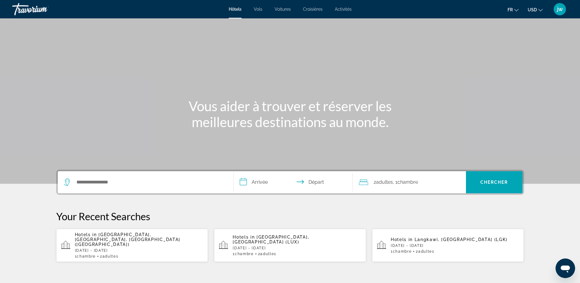
click at [346, 8] on span "Activités" at bounding box center [343, 9] width 17 height 5
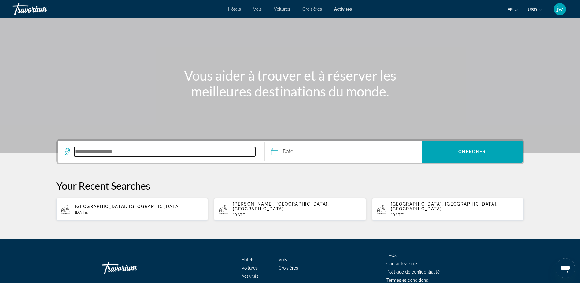
click at [99, 153] on input "Search destination" at bounding box center [164, 151] width 181 height 9
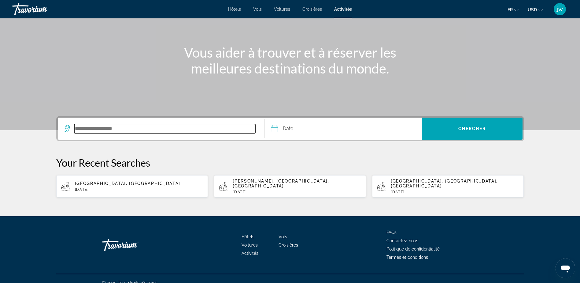
scroll to position [57, 0]
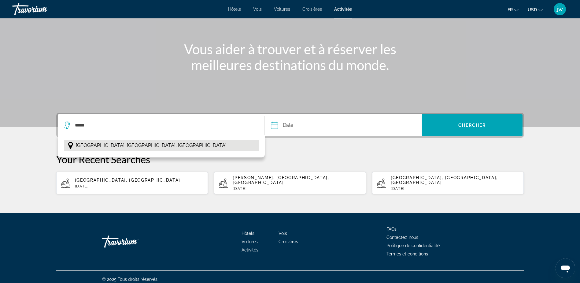
click at [92, 145] on span "Paris, Île-de-France, France" at bounding box center [151, 145] width 151 height 9
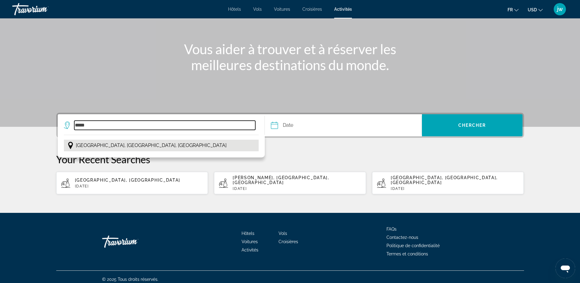
type input "**********"
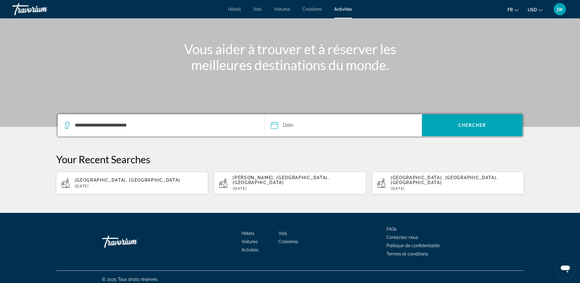
click at [321, 126] on input "Date" at bounding box center [309, 126] width 78 height 24
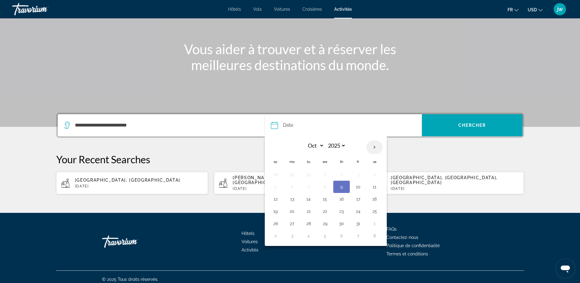
click at [377, 148] on th "Next month" at bounding box center [374, 146] width 17 height 13
select select "**"
click at [359, 223] on button "28" at bounding box center [358, 223] width 10 height 9
type input "**********"
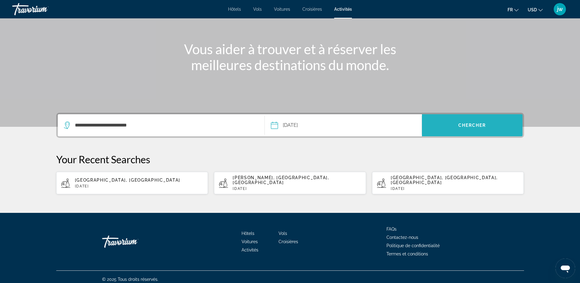
click at [487, 122] on span "Search" at bounding box center [472, 125] width 101 height 15
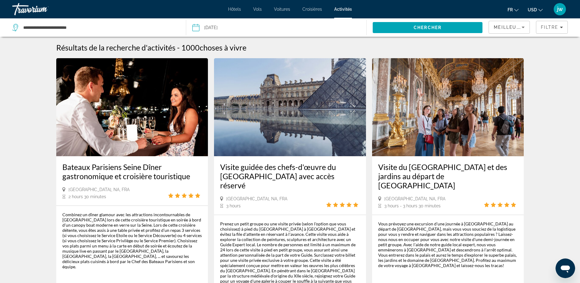
click at [538, 8] on button "USD USD ($) MXN (Mex$) CAD (Can$) GBP (£) EUR (€) AUD (A$) NZD (NZ$) CNY (CN¥)" at bounding box center [535, 9] width 15 height 9
click at [521, 55] on button "EUR (€)" at bounding box center [523, 56] width 30 height 8
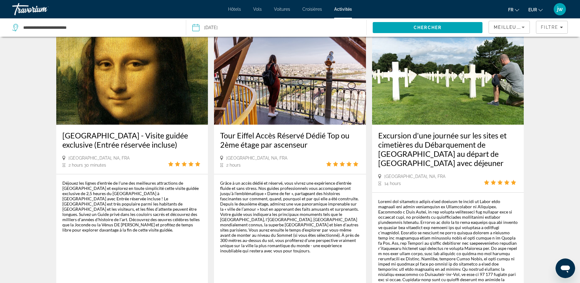
scroll to position [337, 0]
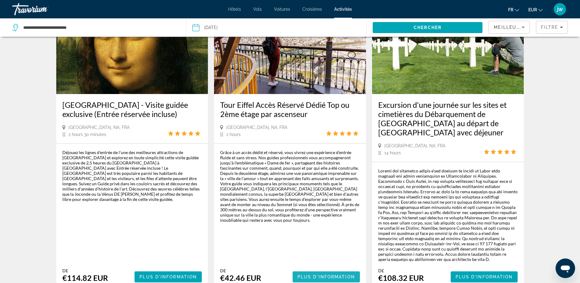
click at [317, 274] on span "Plus d'information" at bounding box center [327, 276] width 58 height 5
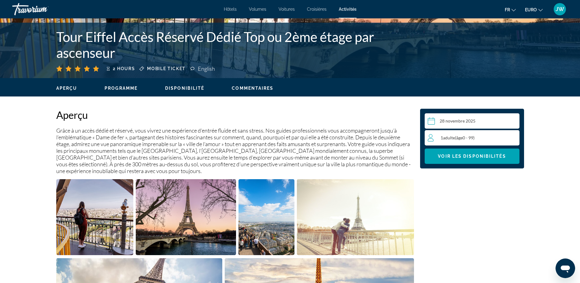
scroll to position [122, 0]
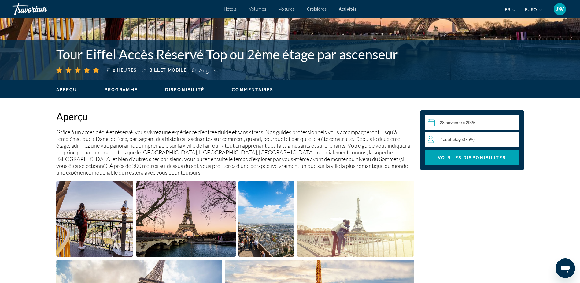
click at [450, 140] on span "Adulte" at bounding box center [449, 138] width 12 height 5
click at [513, 139] on icon "Augmenter les adultes" at bounding box center [514, 139] width 6 height 6
click at [456, 157] on span "Voir les disponibilités" at bounding box center [472, 157] width 68 height 5
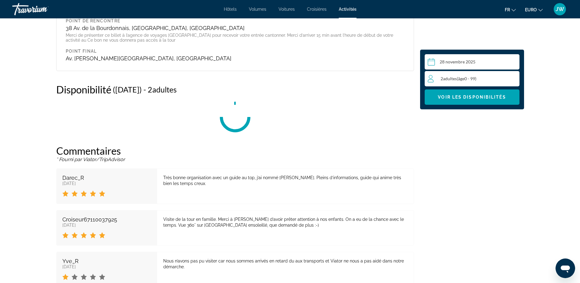
scroll to position [828, 0]
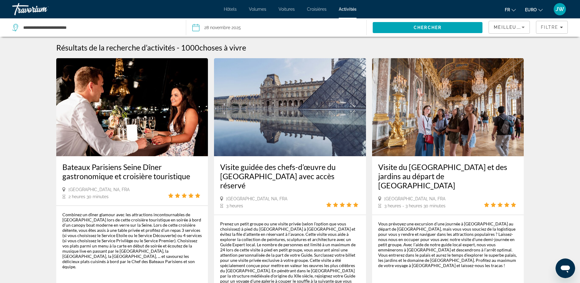
click at [514, 28] on span "Meilleures ventes" at bounding box center [521, 27] width 55 height 5
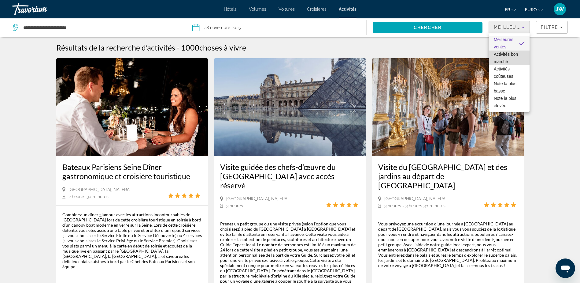
click at [507, 58] on span "Activités bon marché" at bounding box center [509, 57] width 31 height 15
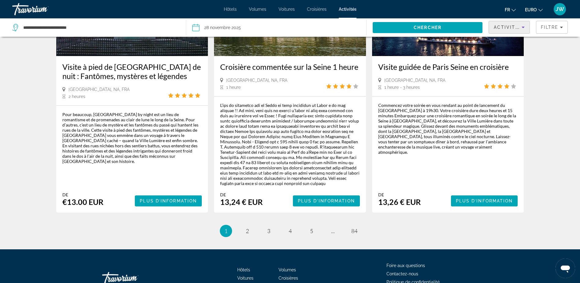
scroll to position [973, 0]
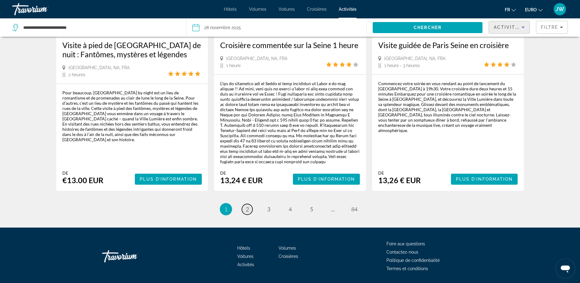
click at [248, 206] on span "2" at bounding box center [247, 209] width 3 height 7
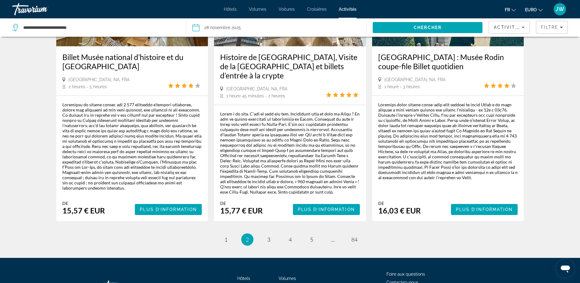
scroll to position [947, 0]
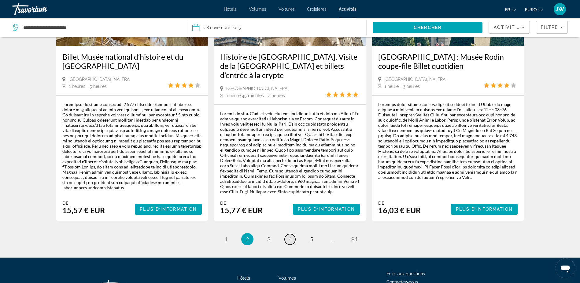
click at [290, 236] on span "4" at bounding box center [290, 239] width 3 height 7
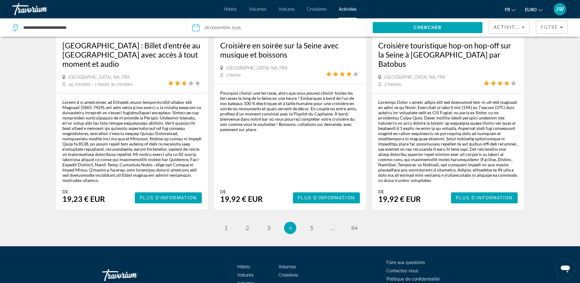
scroll to position [920, 0]
click at [335, 222] on link "page ..." at bounding box center [333, 227] width 11 height 11
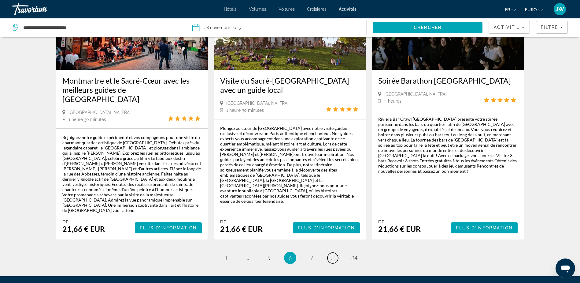
scroll to position [918, 0]
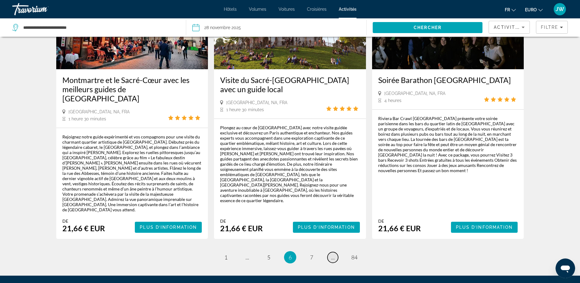
click at [333, 254] on span "..." at bounding box center [333, 257] width 4 height 7
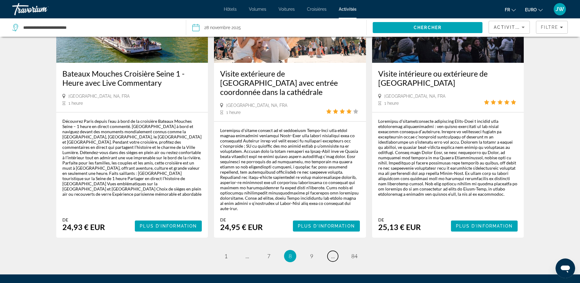
scroll to position [912, 0]
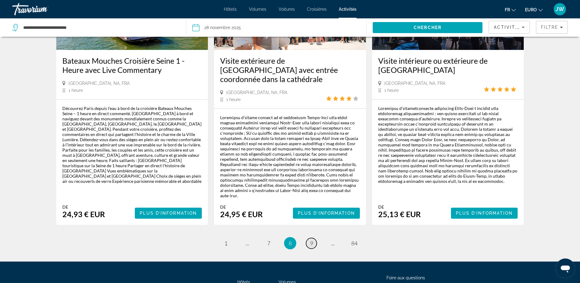
click at [313, 240] on span "9" at bounding box center [311, 243] width 3 height 7
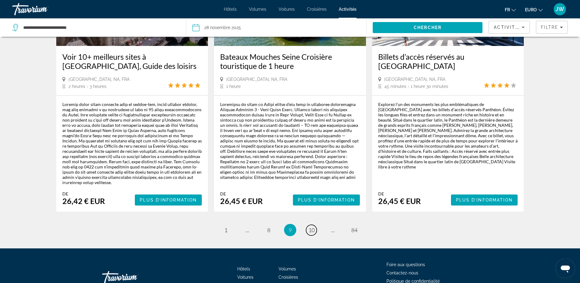
scroll to position [918, 0]
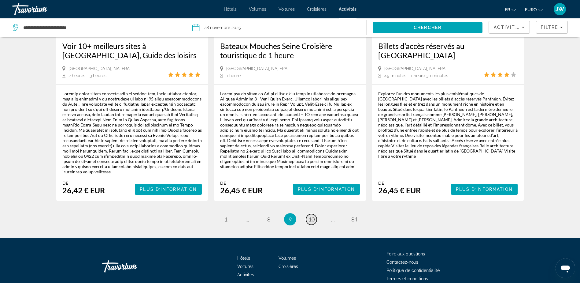
click at [311, 216] on span "10" at bounding box center [312, 219] width 6 height 7
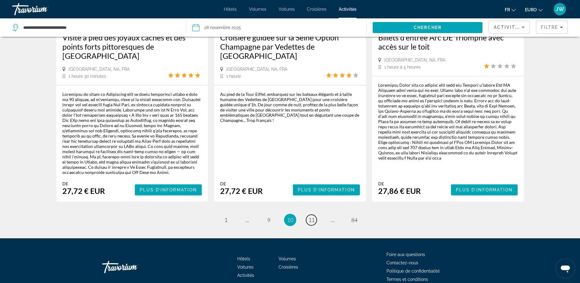
scroll to position [957, 0]
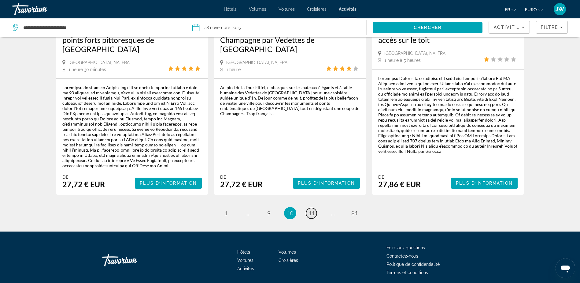
click at [310, 210] on span "11" at bounding box center [312, 213] width 6 height 7
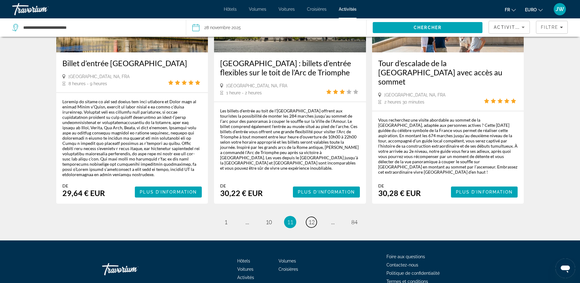
scroll to position [906, 0]
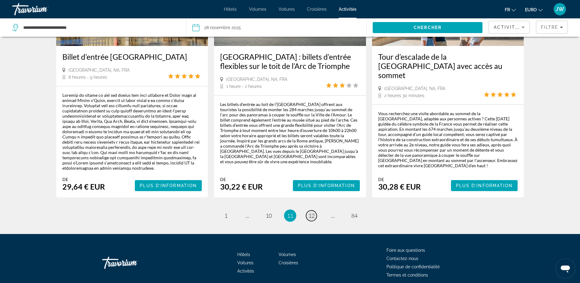
click at [313, 212] on span "12" at bounding box center [312, 215] width 6 height 7
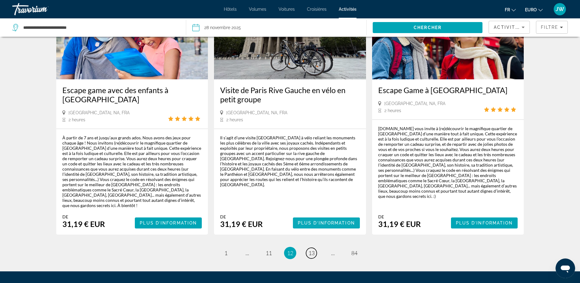
scroll to position [946, 0]
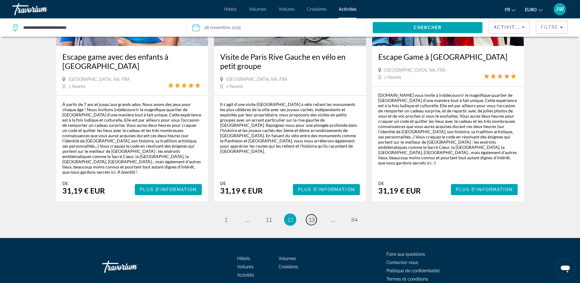
click at [310, 216] on span "13" at bounding box center [312, 219] width 6 height 7
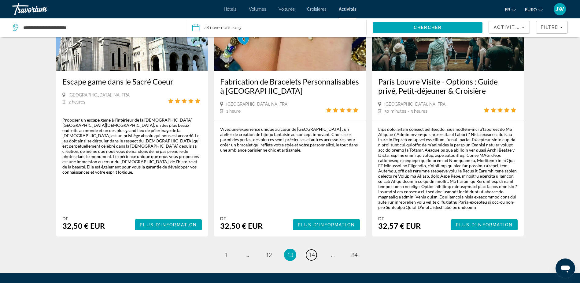
scroll to position [857, 0]
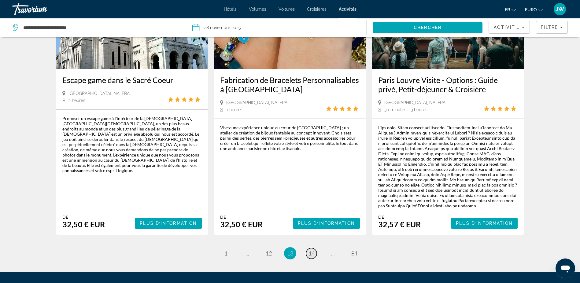
click at [310, 250] on span "14" at bounding box center [312, 253] width 6 height 7
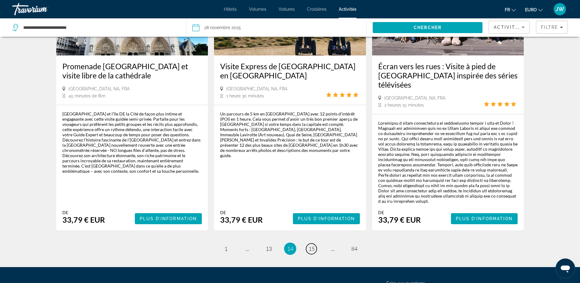
scroll to position [936, 0]
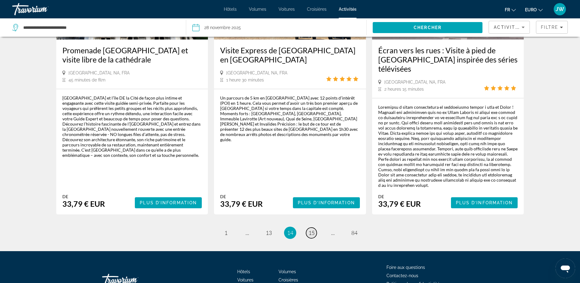
click at [313, 229] on span "15" at bounding box center [312, 232] width 6 height 7
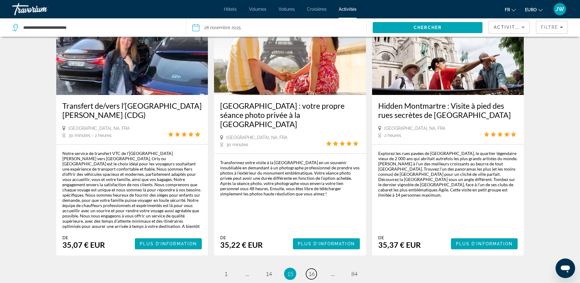
scroll to position [918, 0]
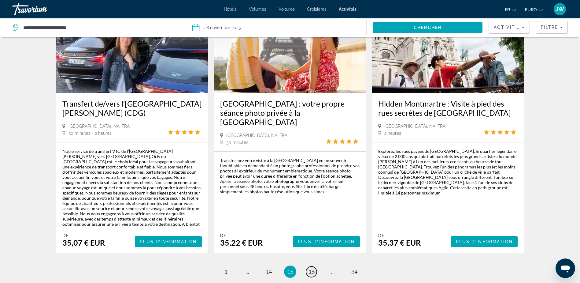
click at [313, 268] on span "16" at bounding box center [312, 271] width 6 height 7
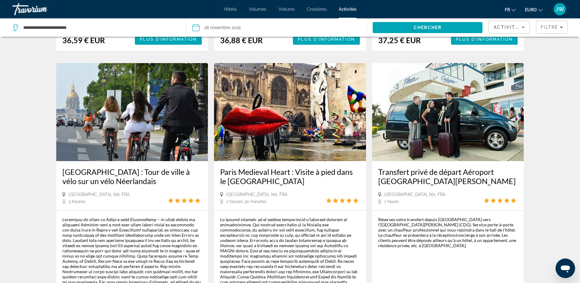
scroll to position [887, 0]
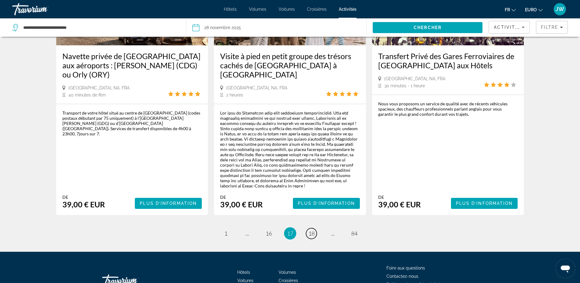
scroll to position [875, 0]
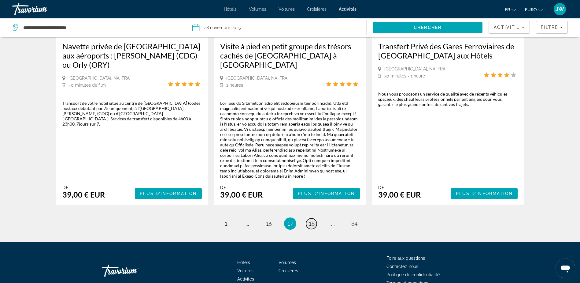
click at [312, 220] on span "18" at bounding box center [312, 223] width 6 height 7
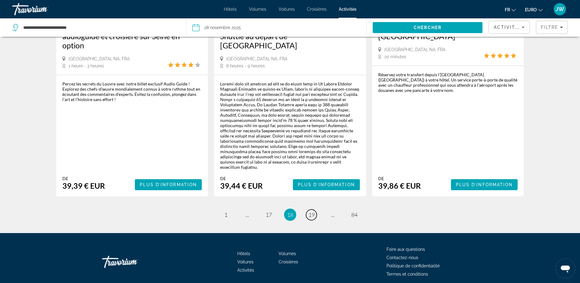
scroll to position [951, 0]
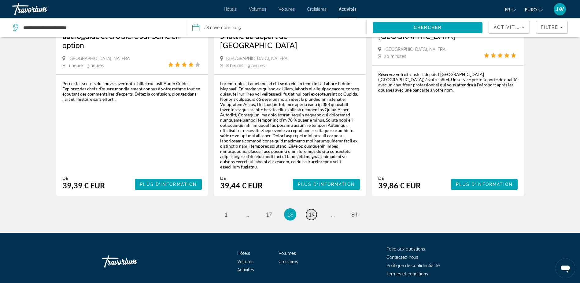
click at [310, 211] on span "19" at bounding box center [312, 214] width 6 height 7
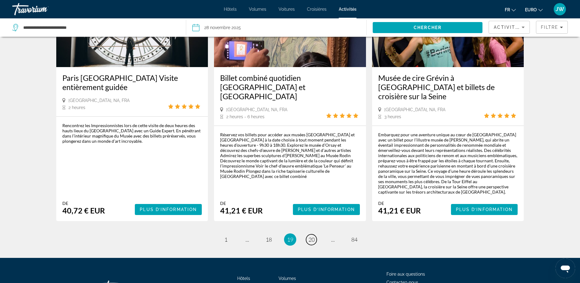
scroll to position [890, 0]
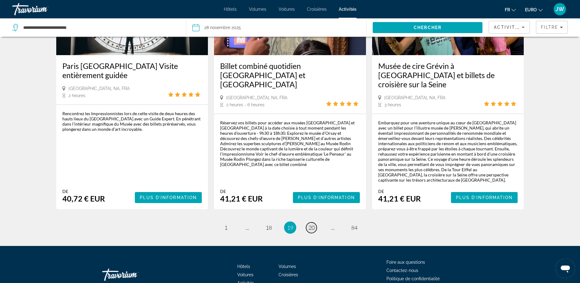
click at [310, 224] on span "20" at bounding box center [312, 227] width 6 height 7
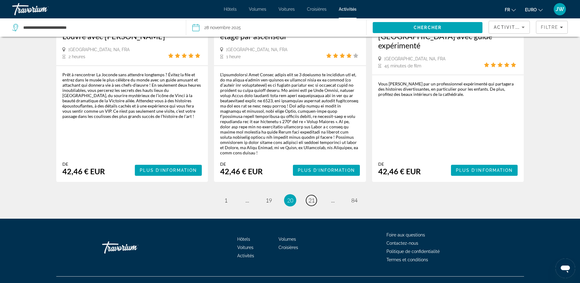
scroll to position [962, 0]
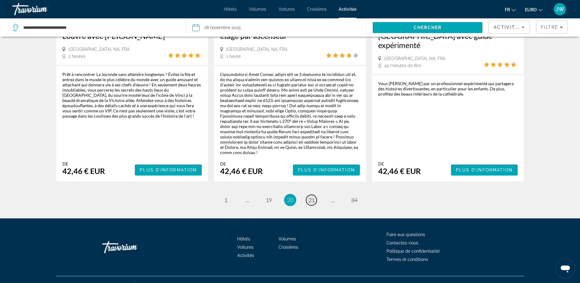
click at [308, 195] on link "page 21" at bounding box center [311, 200] width 11 height 11
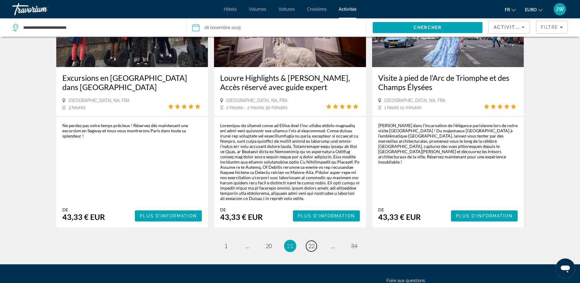
scroll to position [918, 0]
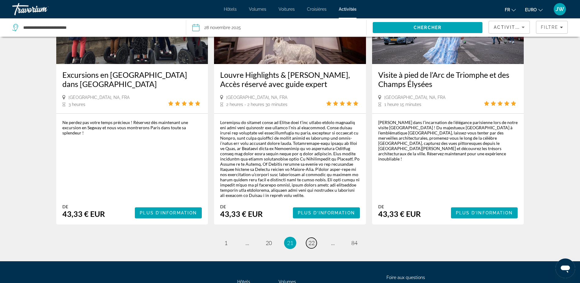
click at [314, 239] on span "22" at bounding box center [312, 242] width 6 height 7
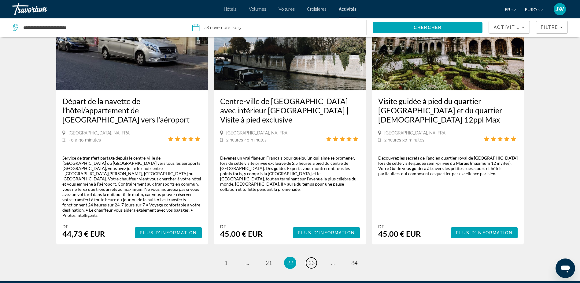
scroll to position [867, 0]
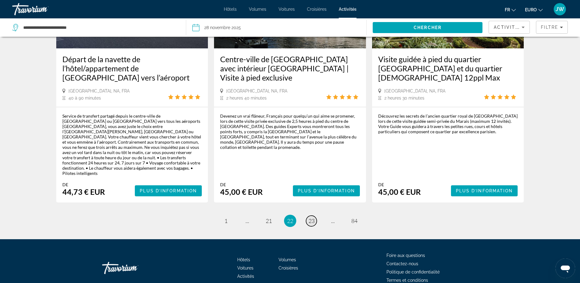
click at [311, 217] on span "23" at bounding box center [312, 220] width 6 height 7
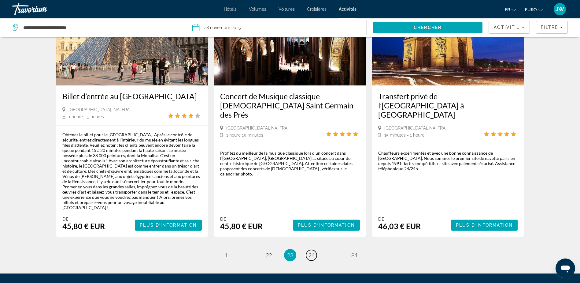
scroll to position [828, 0]
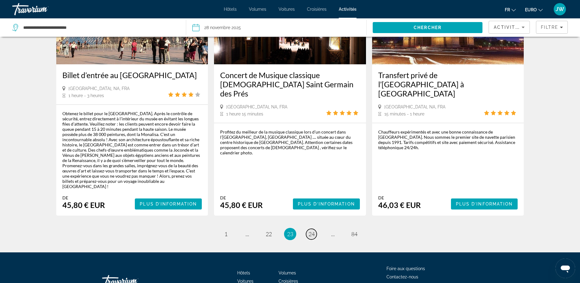
click at [314, 230] on span "24" at bounding box center [312, 233] width 6 height 7
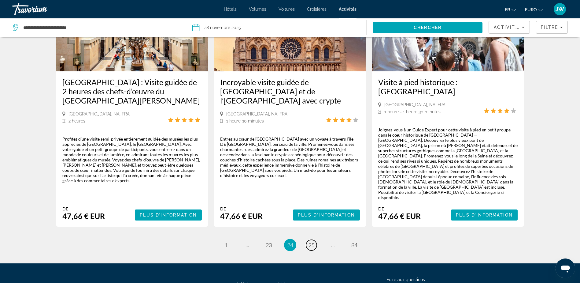
scroll to position [920, 0]
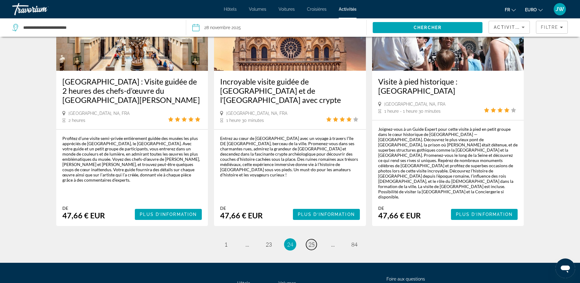
click at [309, 241] on span "25" at bounding box center [312, 244] width 6 height 7
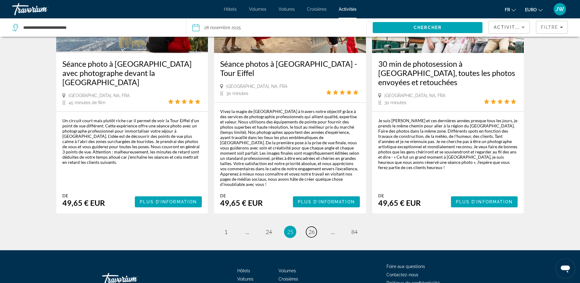
scroll to position [933, 0]
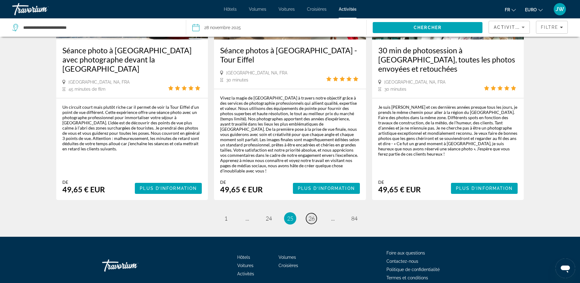
click at [310, 215] on span "26" at bounding box center [312, 218] width 6 height 7
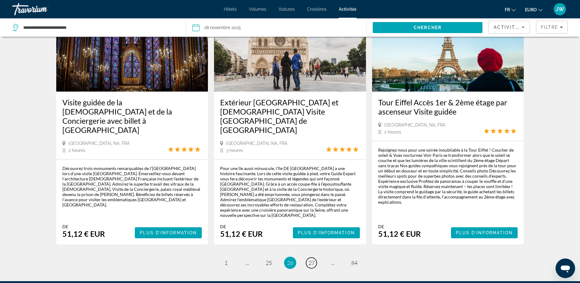
scroll to position [918, 0]
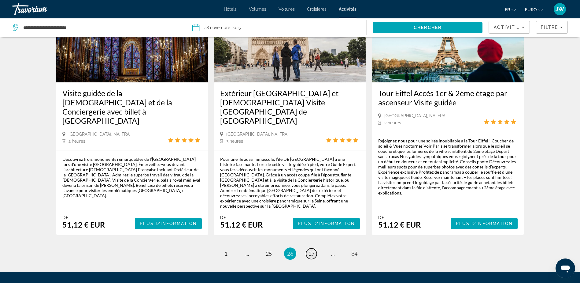
click at [311, 250] on span "27" at bounding box center [312, 253] width 6 height 7
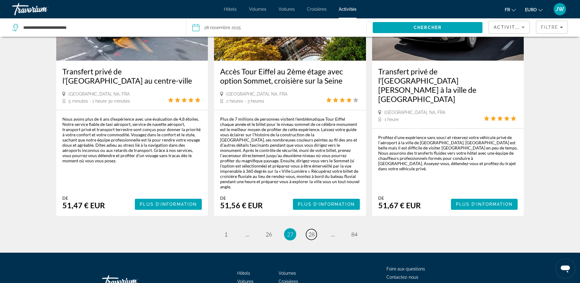
scroll to position [920, 0]
click at [311, 230] on span "28" at bounding box center [312, 233] width 6 height 7
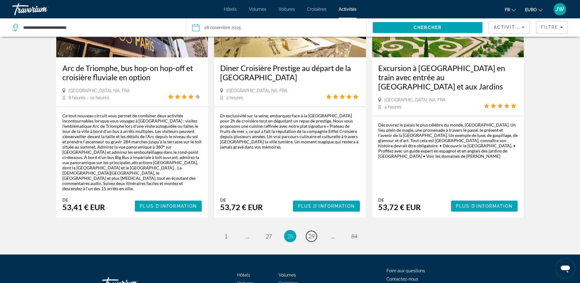
scroll to position [942, 0]
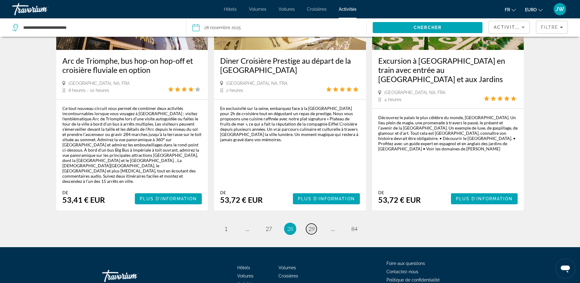
click at [314, 225] on span "29" at bounding box center [312, 228] width 6 height 7
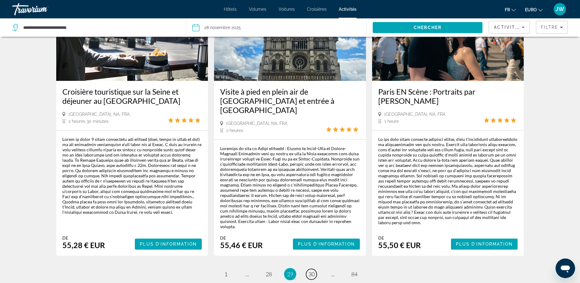
scroll to position [936, 0]
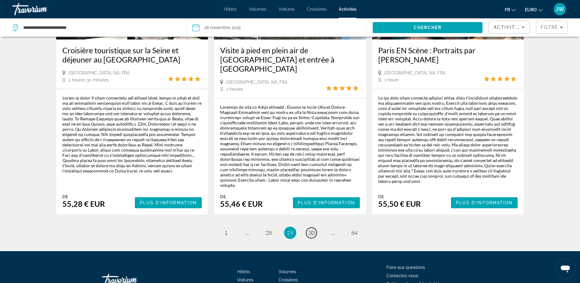
click at [312, 229] on span "30" at bounding box center [312, 232] width 6 height 7
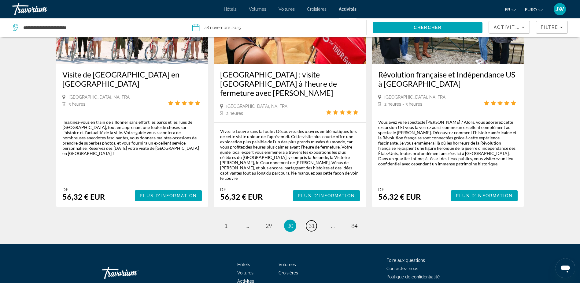
scroll to position [929, 0]
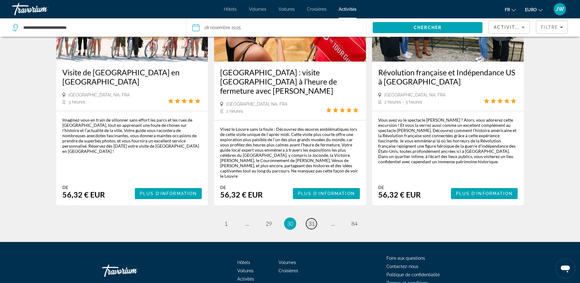
click at [311, 220] on span "31" at bounding box center [312, 223] width 6 height 7
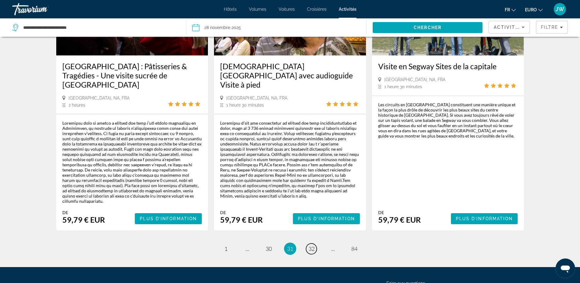
scroll to position [948, 0]
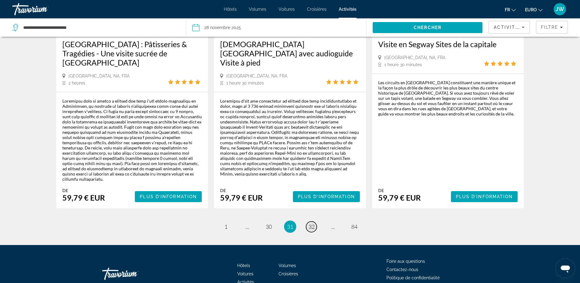
click at [310, 223] on span "32" at bounding box center [312, 226] width 6 height 7
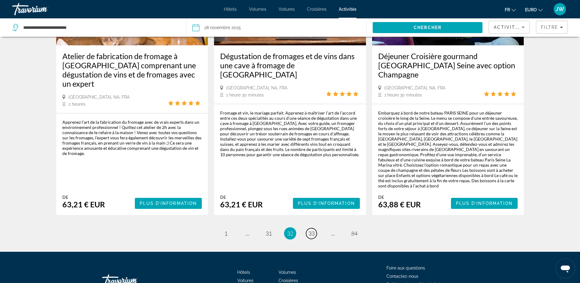
scroll to position [931, 0]
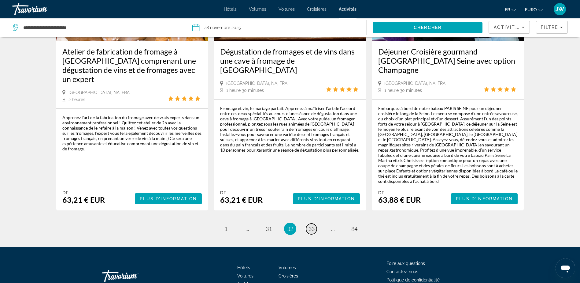
click at [310, 225] on span "33" at bounding box center [312, 228] width 6 height 7
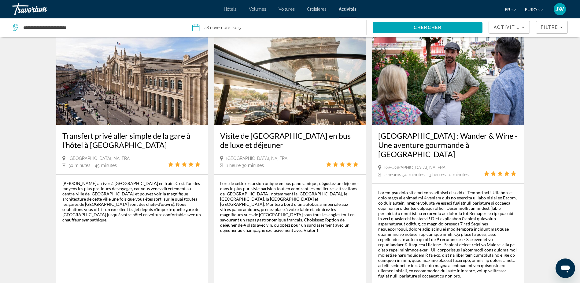
scroll to position [941, 0]
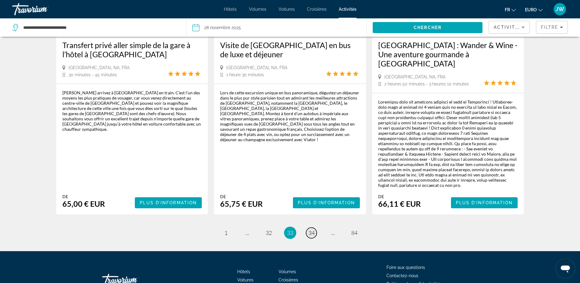
click at [311, 229] on span "34" at bounding box center [312, 232] width 6 height 7
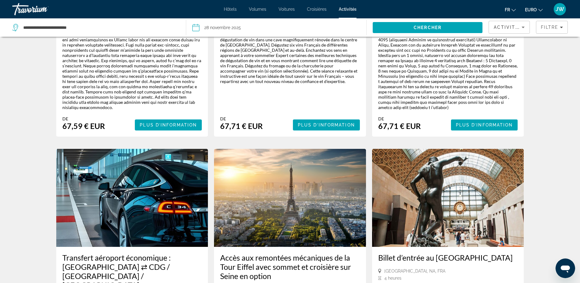
scroll to position [92, 0]
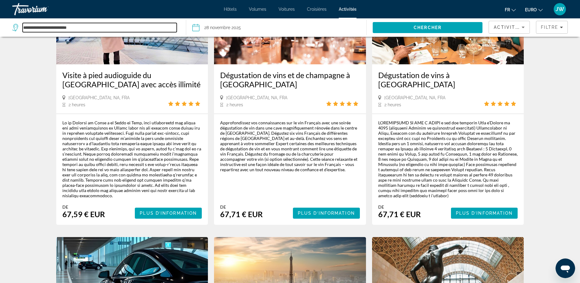
click at [84, 30] on input "**********" at bounding box center [100, 27] width 154 height 9
type input "*"
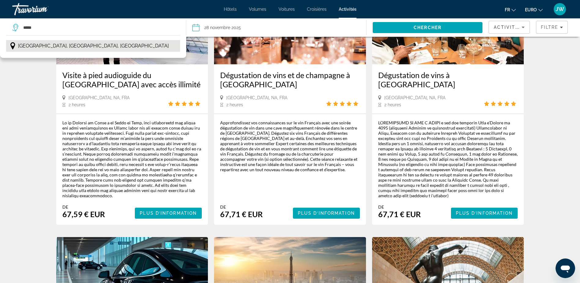
click at [52, 46] on span "Marne-la-Vallée, Île-de-France, France" at bounding box center [93, 46] width 151 height 9
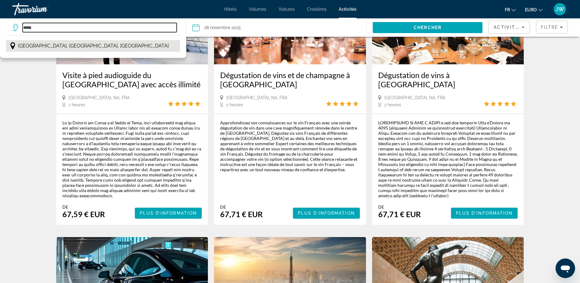
type input "**********"
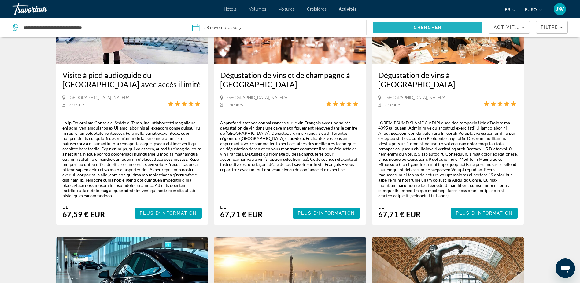
click at [441, 26] on span "Chercher" at bounding box center [428, 27] width 28 height 5
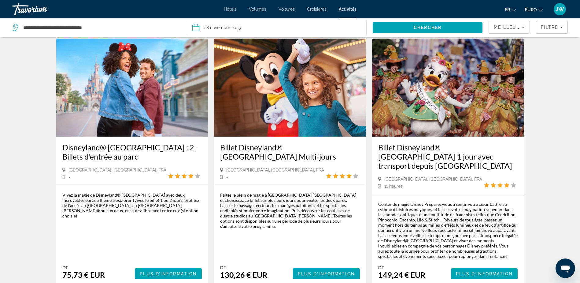
scroll to position [31, 0]
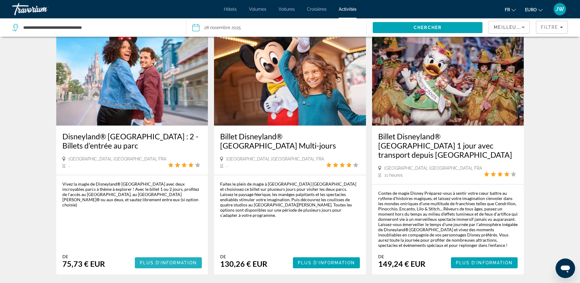
click at [149, 260] on span "Plus d’information" at bounding box center [168, 262] width 57 height 5
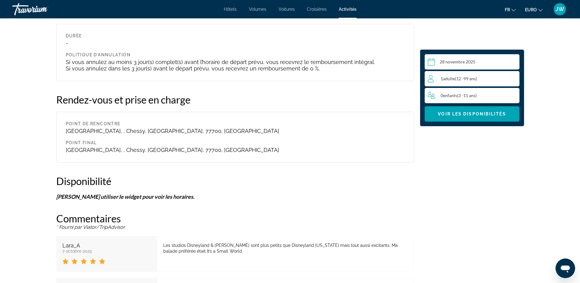
scroll to position [734, 0]
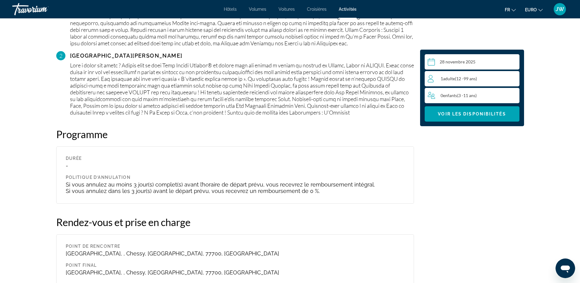
click at [460, 76] on span "12 -" at bounding box center [459, 78] width 7 height 5
click at [518, 77] on div "1 Adulte ( 12 - 99 ans) Adultes min : 1, max : 9" at bounding box center [473, 79] width 91 height 10
click at [516, 79] on icon "Augmenter les adultes" at bounding box center [514, 78] width 6 height 7
click at [516, 94] on icon "Augmenter les enfants" at bounding box center [514, 94] width 6 height 7
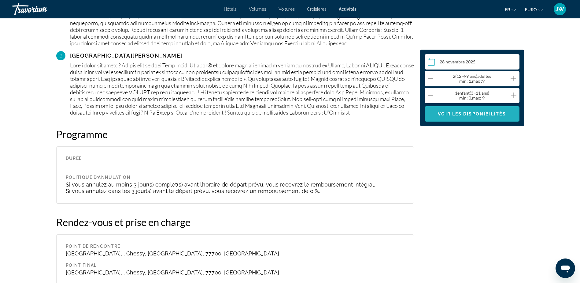
click at [471, 117] on span "Contenu principal" at bounding box center [472, 113] width 95 height 15
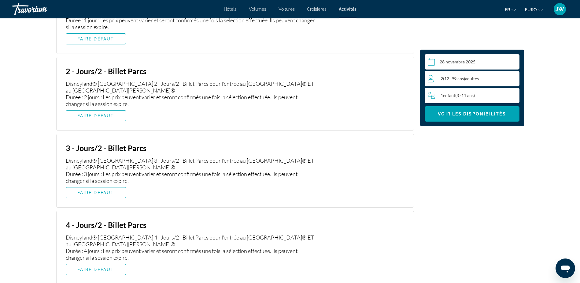
scroll to position [988, 0]
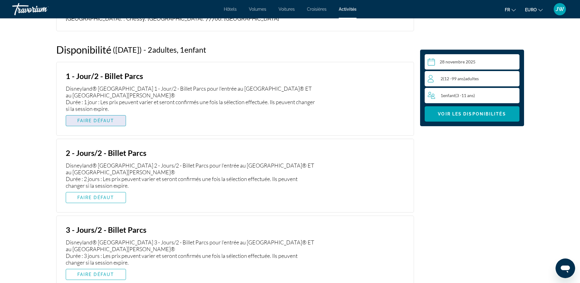
click at [96, 118] on span "FAIRE DÉFAUT" at bounding box center [95, 120] width 37 height 5
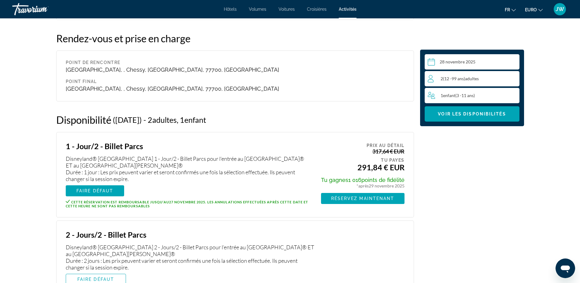
scroll to position [857, 0]
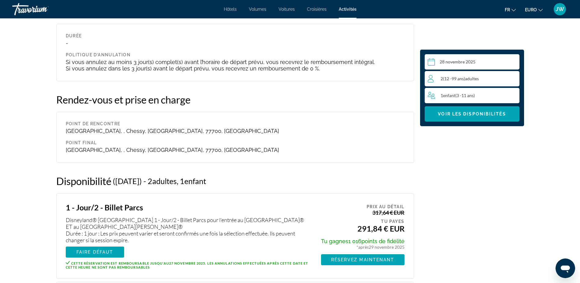
click at [482, 62] on input "Contenu principal" at bounding box center [473, 62] width 97 height 17
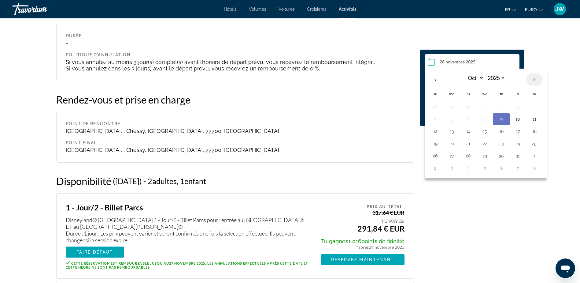
click at [535, 80] on th "Next month" at bounding box center [534, 79] width 17 height 13
select select "*"
select select "****"
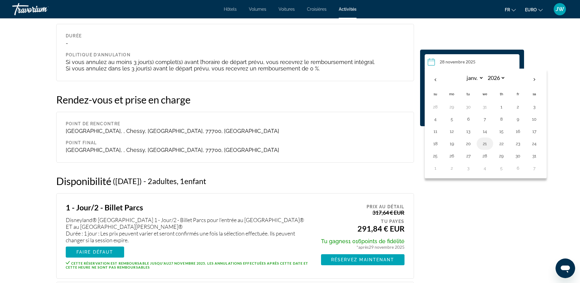
click at [485, 142] on button "21" at bounding box center [485, 143] width 10 height 9
type input "**********"
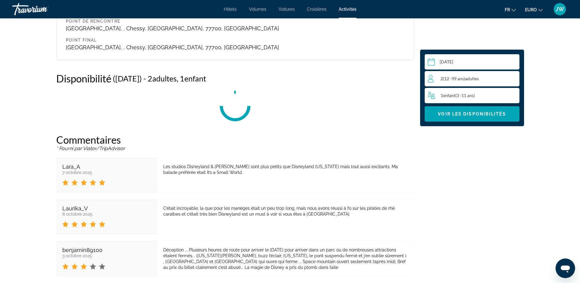
scroll to position [988, 0]
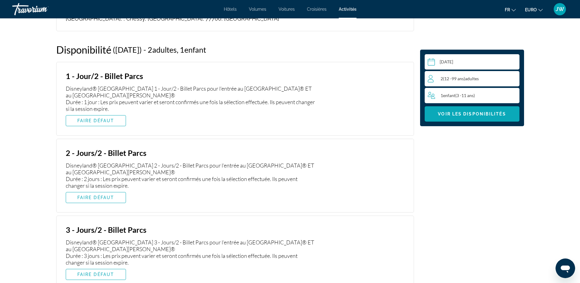
click at [465, 113] on span "Voir les disponibilités" at bounding box center [472, 113] width 68 height 5
click at [95, 118] on span "FAIRE DÉFAUT" at bounding box center [95, 120] width 37 height 5
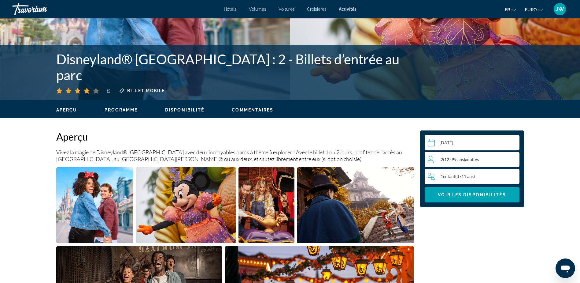
scroll to position [101, 0]
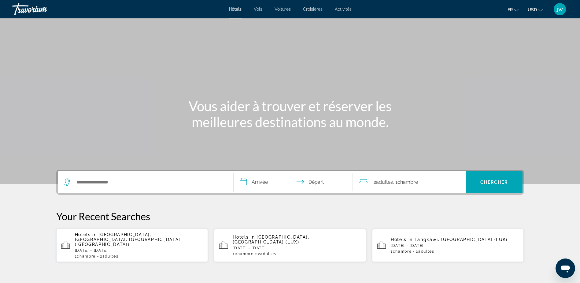
click at [337, 11] on span "Activités" at bounding box center [343, 9] width 17 height 5
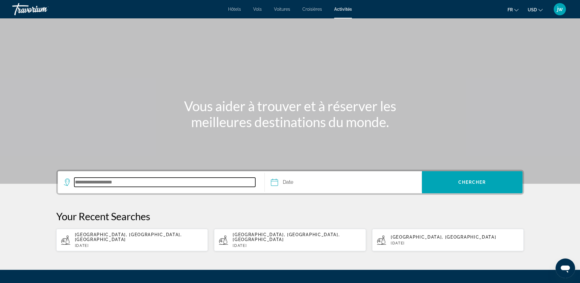
click at [87, 179] on input "Search destination" at bounding box center [164, 181] width 181 height 9
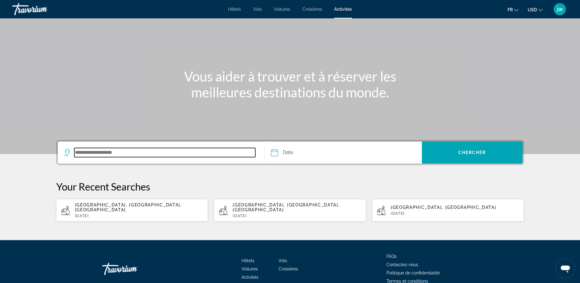
scroll to position [57, 0]
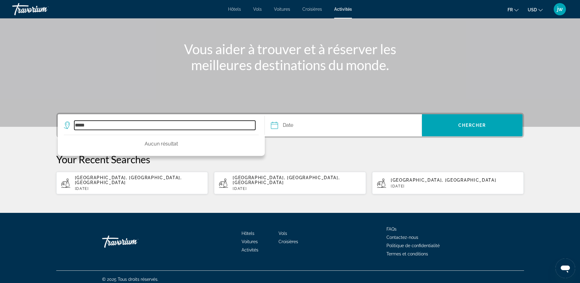
click at [102, 125] on input "*****" at bounding box center [164, 125] width 181 height 9
type input "*"
click at [99, 124] on input "*" at bounding box center [164, 125] width 181 height 9
type input "*"
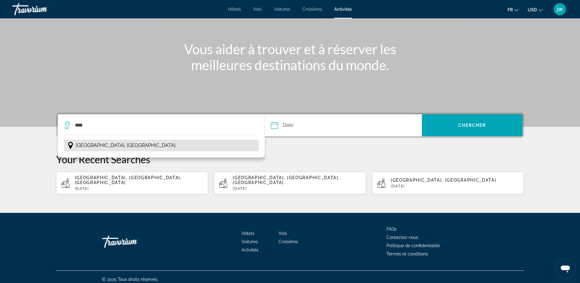
click at [131, 145] on button "[GEOGRAPHIC_DATA], [GEOGRAPHIC_DATA]" at bounding box center [161, 146] width 195 height 12
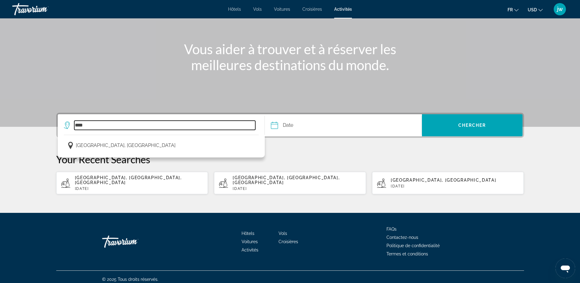
type input "**********"
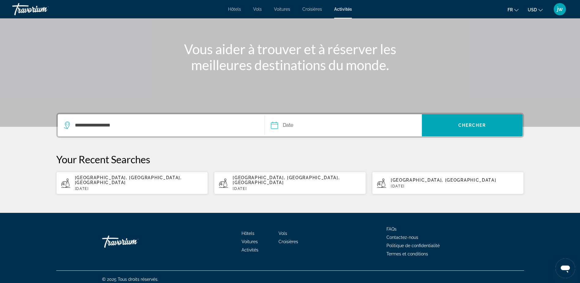
click at [332, 125] on input "Date" at bounding box center [309, 126] width 78 height 24
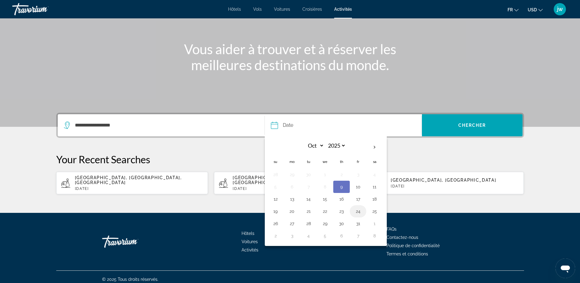
click at [358, 210] on button "24" at bounding box center [358, 211] width 10 height 9
type input "**********"
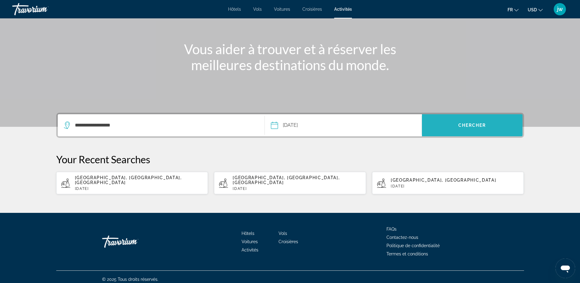
click at [446, 122] on span "Search" at bounding box center [472, 125] width 101 height 15
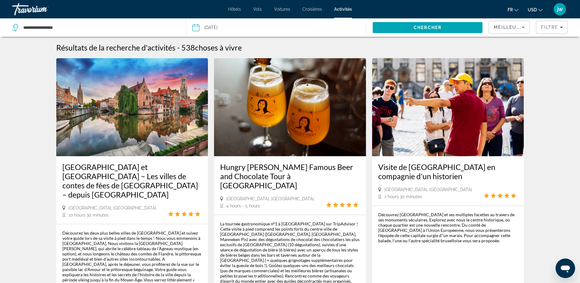
click at [537, 9] on button "USD USD ($) MXN (Mex$) CAD (Can$) GBP (£) EUR (€) AUD (A$) NZD (NZ$) CNY (CN¥)" at bounding box center [535, 9] width 15 height 9
click at [526, 56] on button "EUR (€)" at bounding box center [523, 56] width 30 height 8
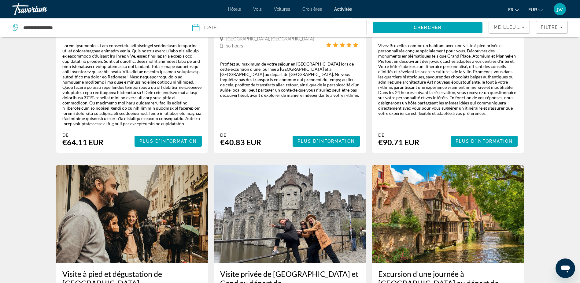
scroll to position [520, 0]
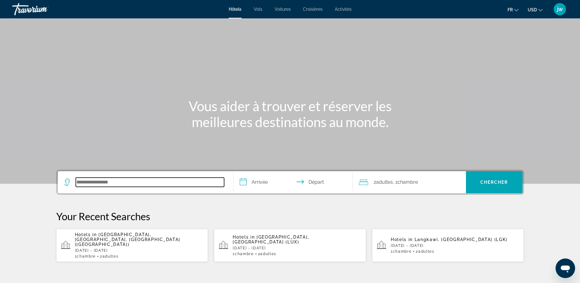
click at [141, 183] on input "Search hotel destination" at bounding box center [150, 181] width 148 height 9
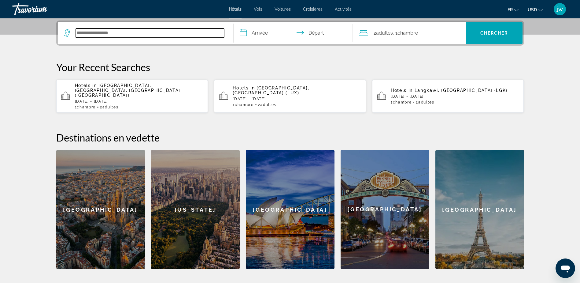
scroll to position [150, 0]
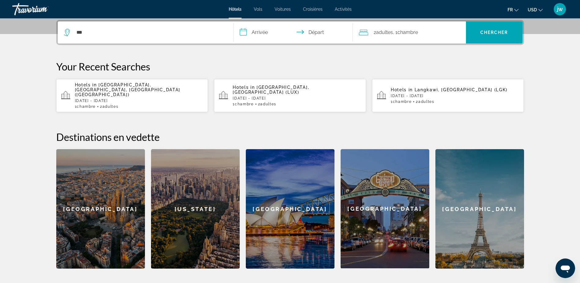
click at [534, 8] on span "USD" at bounding box center [532, 9] width 9 height 5
click at [521, 56] on button "EUR (€)" at bounding box center [523, 56] width 30 height 8
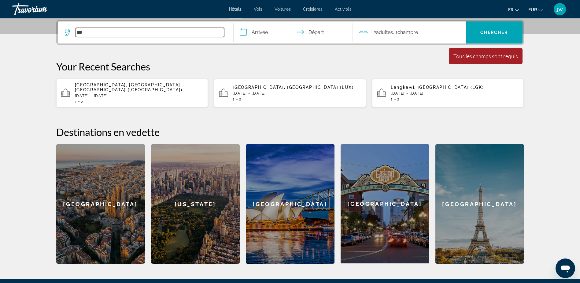
click at [90, 31] on input "***" at bounding box center [150, 32] width 148 height 9
drag, startPoint x: 90, startPoint y: 34, endPoint x: -1, endPoint y: 29, distance: 91.0
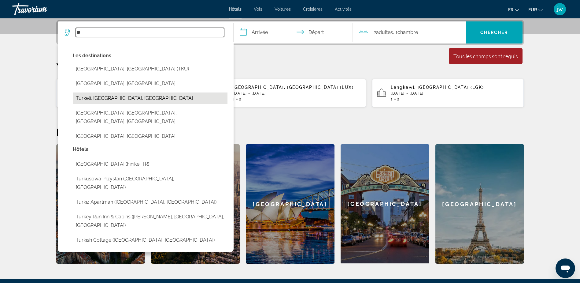
type input "*"
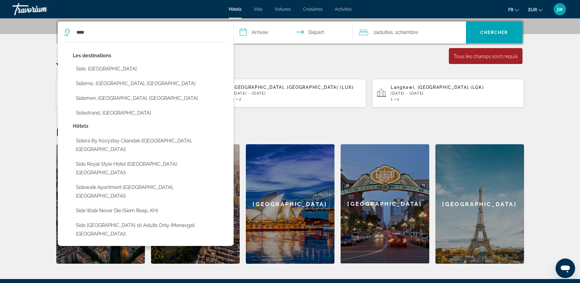
click at [105, 68] on button "Side, [GEOGRAPHIC_DATA]" at bounding box center [150, 69] width 155 height 12
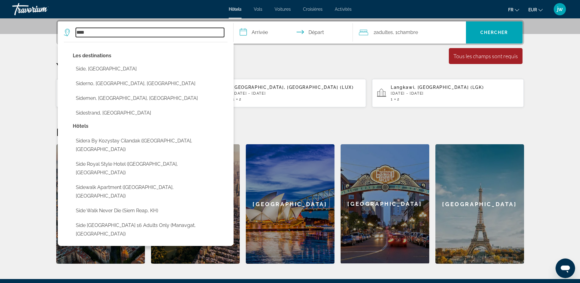
type input "**********"
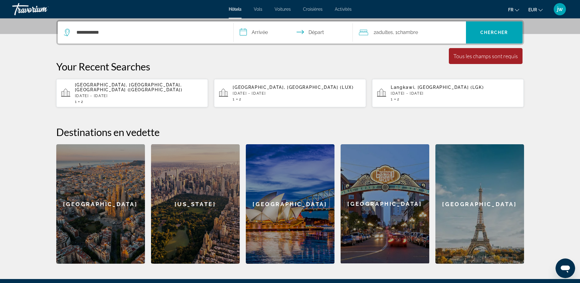
click at [267, 32] on input "**********" at bounding box center [295, 33] width 122 height 24
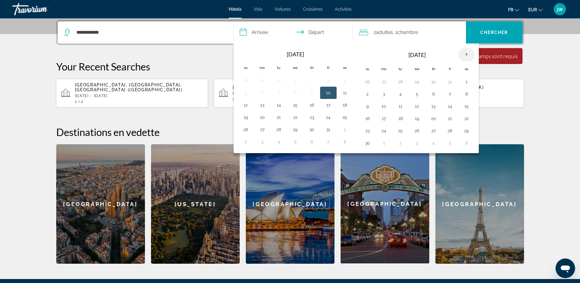
click at [467, 52] on th "Next month" at bounding box center [467, 54] width 17 height 13
click at [467, 49] on th "Next month" at bounding box center [467, 54] width 17 height 13
click at [468, 52] on th "Next month" at bounding box center [467, 54] width 17 height 13
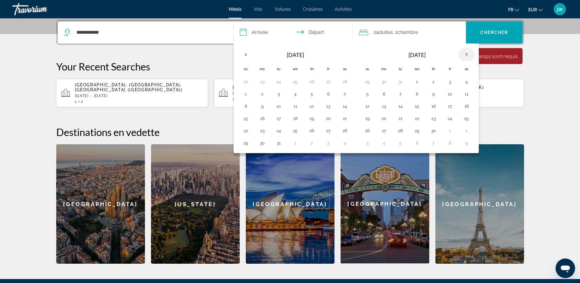
click at [468, 52] on th "Next month" at bounding box center [467, 54] width 17 height 13
click at [246, 54] on th "Previous month" at bounding box center [246, 54] width 17 height 13
click at [329, 96] on button "6" at bounding box center [329, 94] width 10 height 9
click at [246, 92] on button "1" at bounding box center [246, 94] width 10 height 9
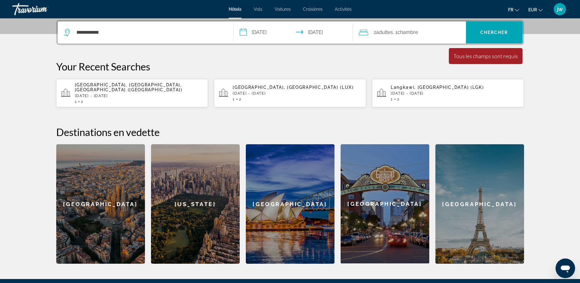
type input "**********"
click at [257, 26] on input "**********" at bounding box center [295, 33] width 122 height 24
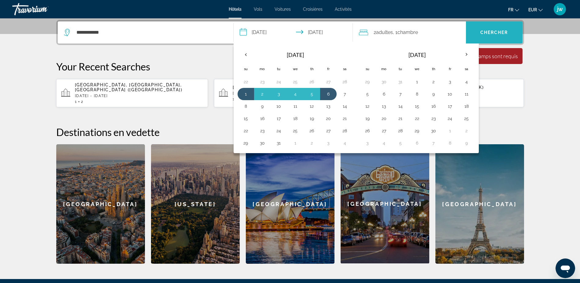
click at [497, 32] on span "Chercher" at bounding box center [495, 32] width 28 height 5
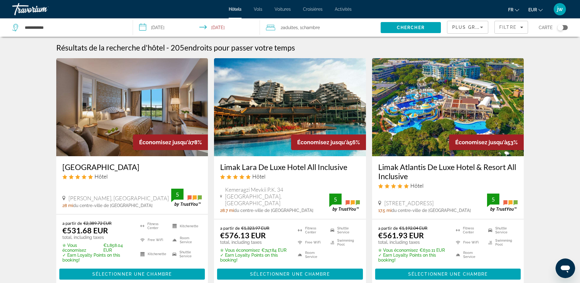
click at [436, 133] on img "Main content" at bounding box center [448, 107] width 152 height 98
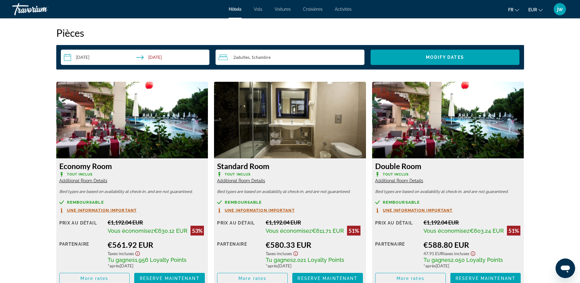
scroll to position [795, 0]
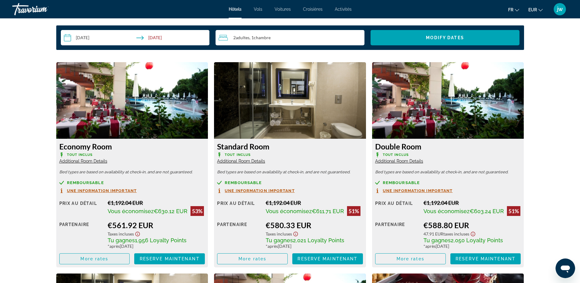
click at [106, 261] on span "More rates" at bounding box center [94, 258] width 28 height 5
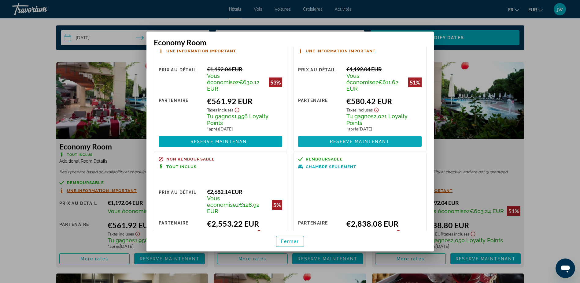
scroll to position [0, 0]
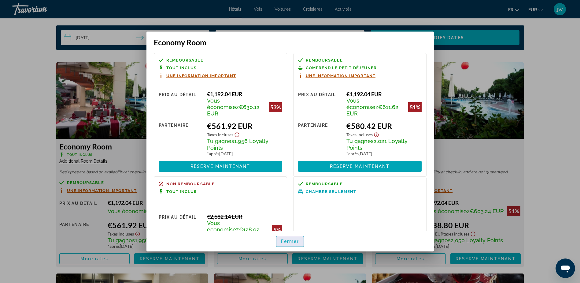
click at [291, 242] on span "Fermer" at bounding box center [290, 241] width 18 height 5
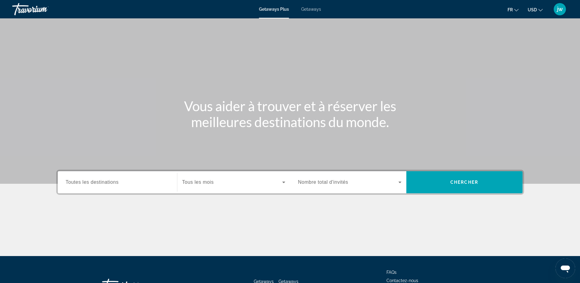
click at [311, 12] on div "Getaways Plus Getaways fr English Español Français Italiano Português русский U…" at bounding box center [290, 9] width 580 height 16
click at [530, 12] on button "USD USD ($) MXN (Mex$) CAD (Can$) GBP (£) EUR (€) AUD (A$) NZD (NZ$) CNY (CN¥)" at bounding box center [535, 9] width 15 height 9
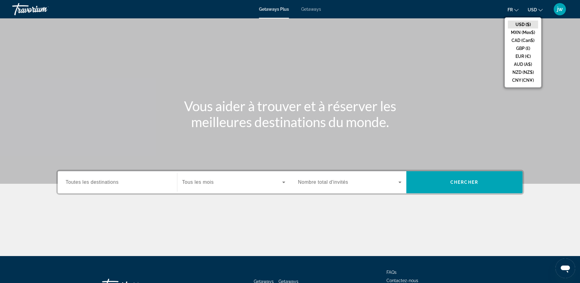
click at [522, 58] on button "EUR (€)" at bounding box center [523, 56] width 30 height 8
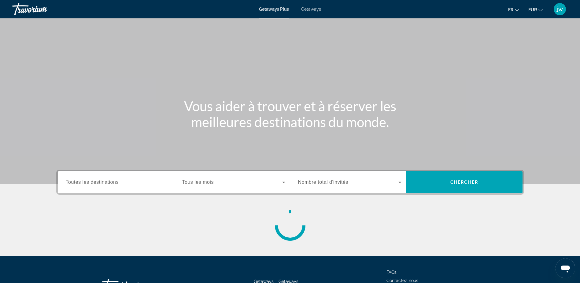
click at [307, 13] on div "Getaways Plus Getaways fr English Español Français Italiano Português русский E…" at bounding box center [290, 9] width 580 height 16
click at [313, 9] on span "Getaways" at bounding box center [311, 9] width 20 height 5
click at [110, 181] on span "Toutes les destinations" at bounding box center [92, 181] width 53 height 5
click at [110, 181] on input "Destination Toutes les destinations" at bounding box center [117, 182] width 103 height 7
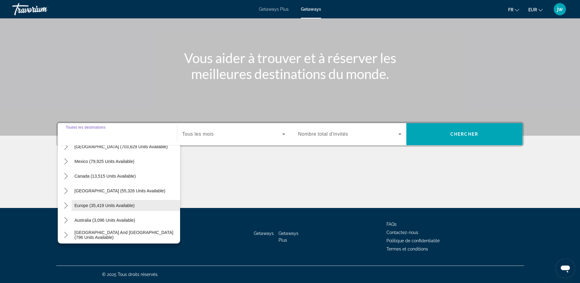
scroll to position [61, 0]
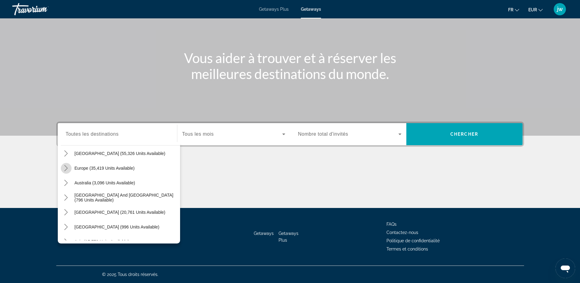
click at [67, 166] on icon "Toggle Europe (35,419 units available) submenu" at bounding box center [66, 168] width 6 height 6
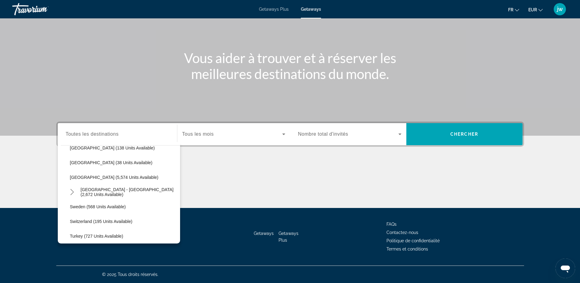
scroll to position [321, 0]
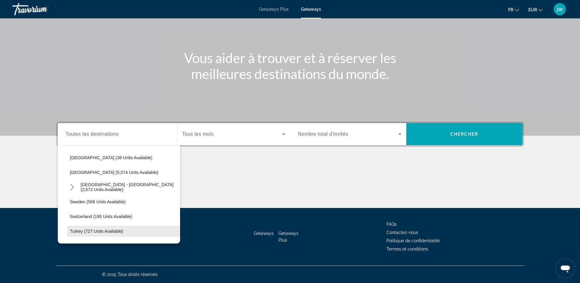
click at [102, 230] on span "Turkey (727 units available)" at bounding box center [96, 231] width 53 height 5
type input "**********"
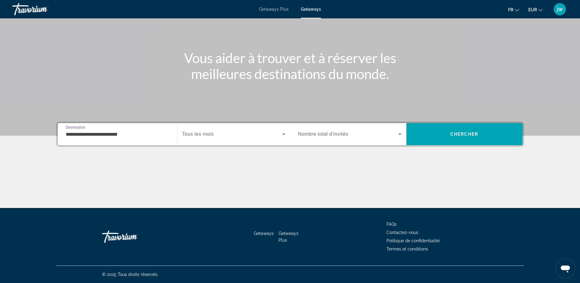
click at [206, 136] on span "Tous les mois" at bounding box center [198, 133] width 32 height 5
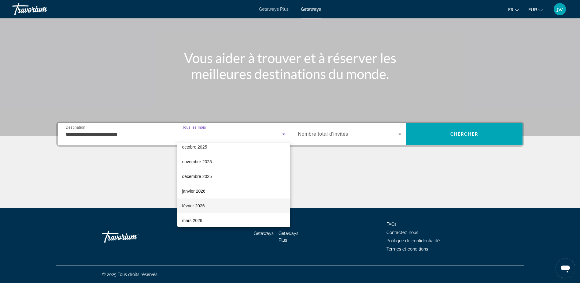
scroll to position [31, 0]
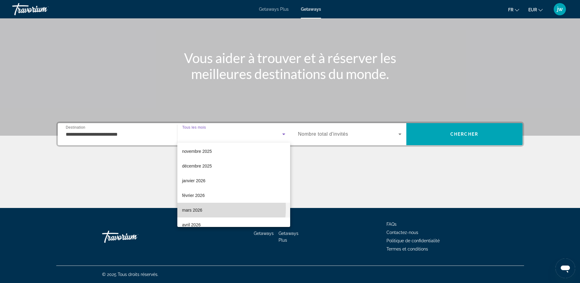
click at [195, 208] on span "mars 2026" at bounding box center [192, 209] width 20 height 7
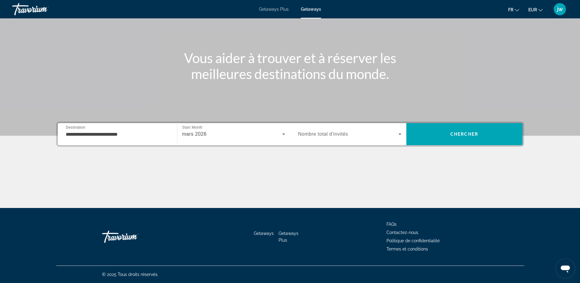
click at [339, 133] on span "Nombre total d'invités" at bounding box center [323, 133] width 50 height 5
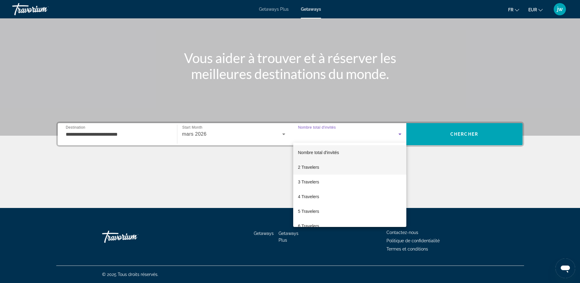
click at [316, 166] on span "2 Travelers" at bounding box center [308, 166] width 21 height 7
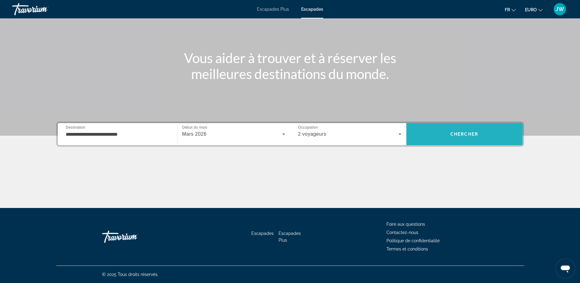
click at [474, 136] on span "Rechercher" at bounding box center [465, 134] width 116 height 15
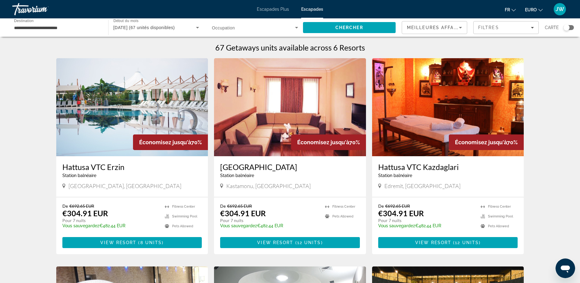
drag, startPoint x: 39, startPoint y: 102, endPoint x: 17, endPoint y: 130, distance: 35.7
click at [17, 130] on div "67 Getaways units available across 6 Resorts Économisez jusqu'à 70% Hattusa VTC…" at bounding box center [290, 265] width 580 height 444
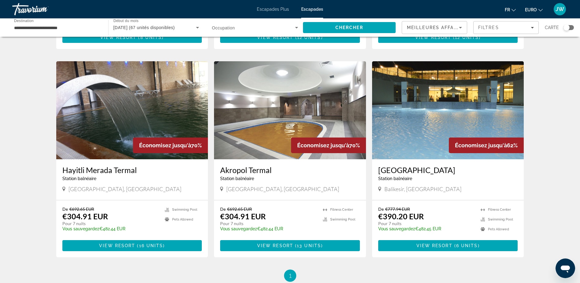
scroll to position [214, 0]
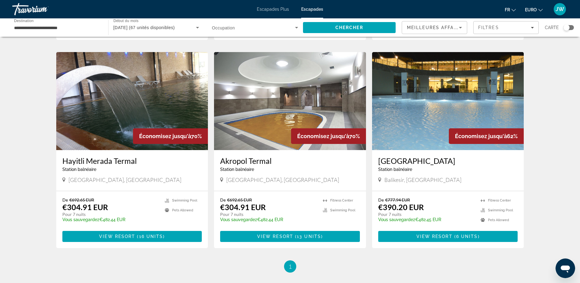
click at [136, 107] on img "Contenu principal" at bounding box center [132, 101] width 152 height 98
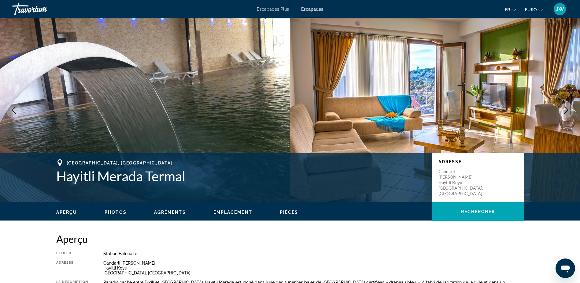
click at [569, 109] on icon "Image suivante" at bounding box center [566, 109] width 7 height 7
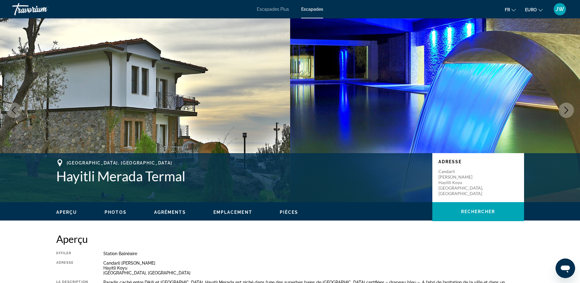
click at [569, 109] on icon "Image suivante" at bounding box center [566, 109] width 7 height 7
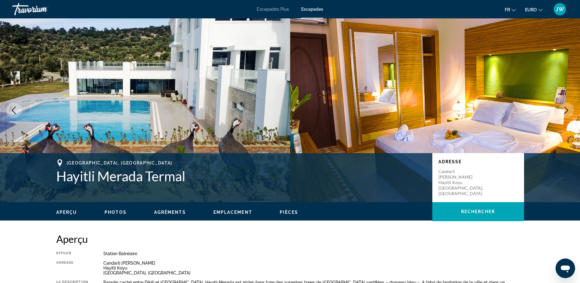
click at [569, 110] on icon "Image suivante" at bounding box center [566, 109] width 7 height 7
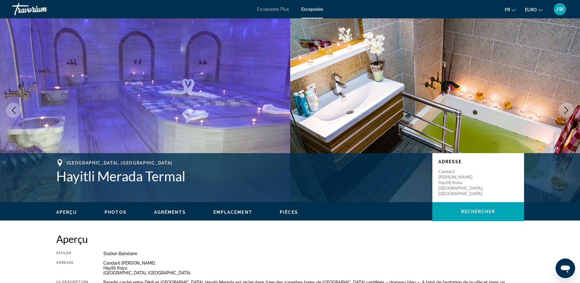
click at [569, 110] on icon "Image suivante" at bounding box center [566, 109] width 7 height 7
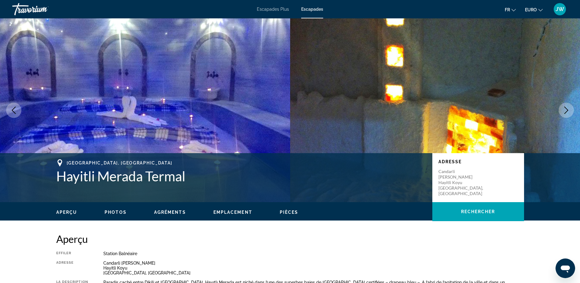
click at [569, 110] on icon "Image suivante" at bounding box center [566, 109] width 7 height 7
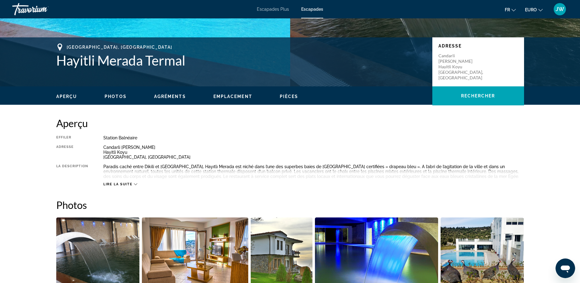
scroll to position [198, 0]
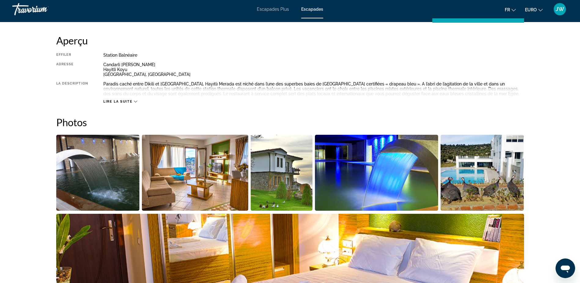
click at [93, 168] on img "Ouvrir le curseur d’image en plein écran" at bounding box center [98, 173] width 84 height 76
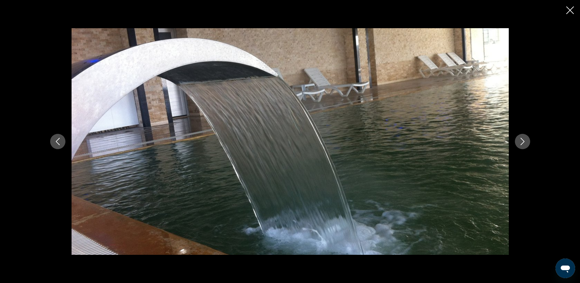
click at [520, 140] on icon "Image suivante" at bounding box center [522, 141] width 7 height 7
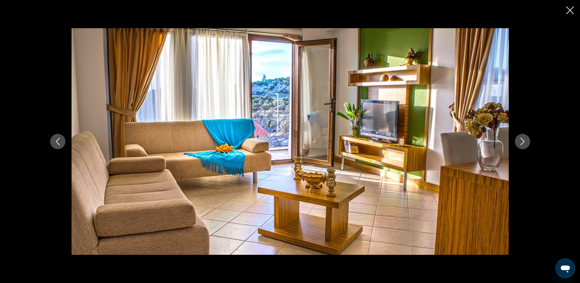
click at [522, 140] on icon "Image suivante" at bounding box center [522, 141] width 7 height 7
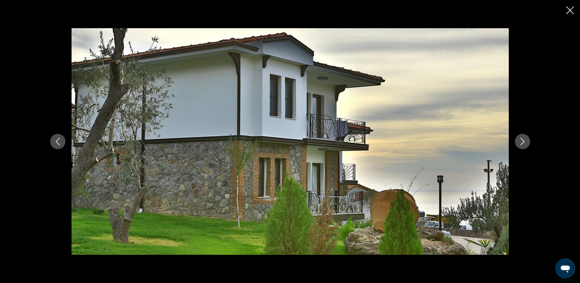
click at [523, 140] on icon "Image suivante" at bounding box center [523, 141] width 4 height 7
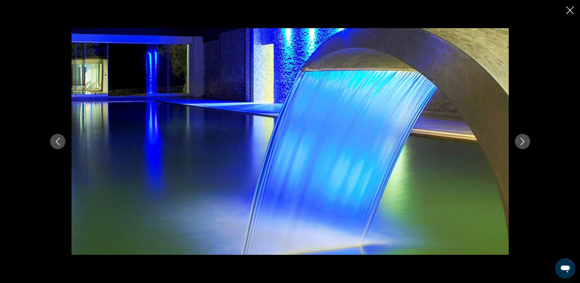
click at [59, 141] on icon "Image précédente" at bounding box center [57, 141] width 7 height 7
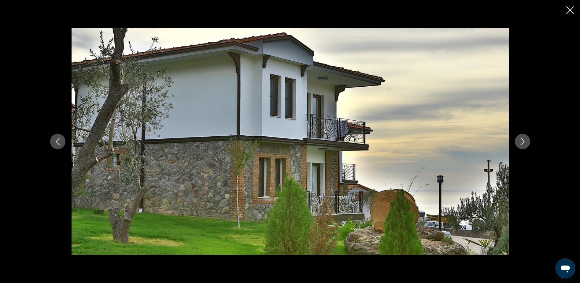
click at [524, 140] on icon "Image suivante" at bounding box center [522, 141] width 7 height 7
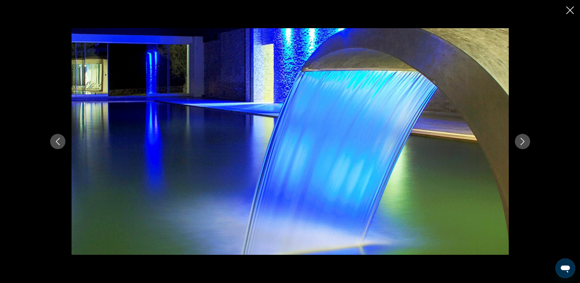
click at [524, 140] on icon "Image suivante" at bounding box center [522, 141] width 7 height 7
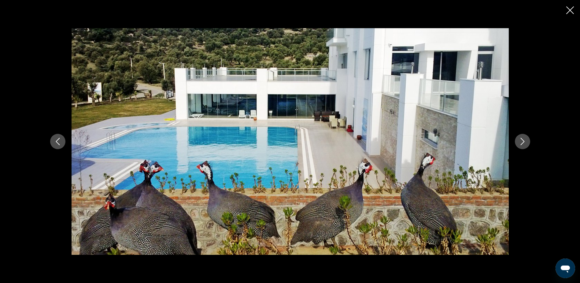
click at [524, 140] on icon "Image suivante" at bounding box center [522, 141] width 7 height 7
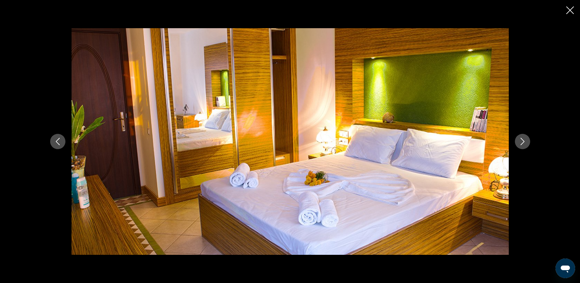
click at [573, 13] on icon "Fermer le diaporama" at bounding box center [571, 10] width 8 height 8
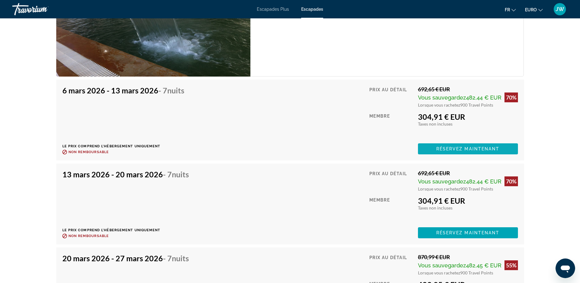
scroll to position [1177, 0]
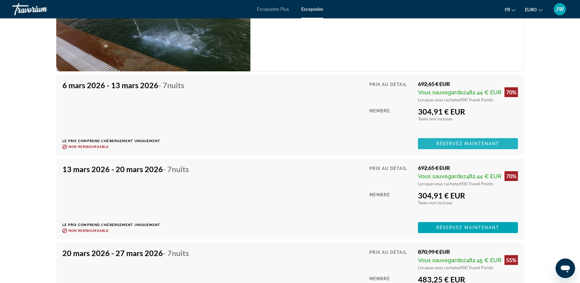
click at [484, 141] on span "Réservez maintenant" at bounding box center [468, 143] width 63 height 5
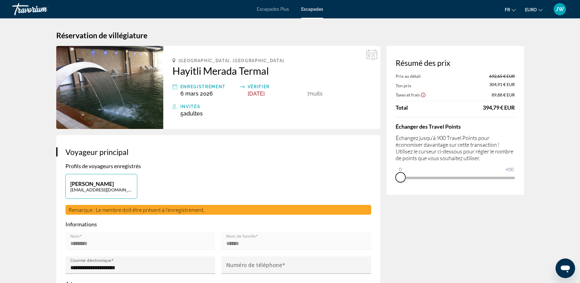
drag, startPoint x: 510, startPoint y: 185, endPoint x: 392, endPoint y: 187, distance: 118.4
click at [392, 187] on div "Résumé des prix Prix au détail 692,65 € EUR Ton prix 304,91 € EUR Taxes et frai…" at bounding box center [456, 120] width 138 height 149
drag, startPoint x: 402, startPoint y: 167, endPoint x: 536, endPoint y: 166, distance: 134.0
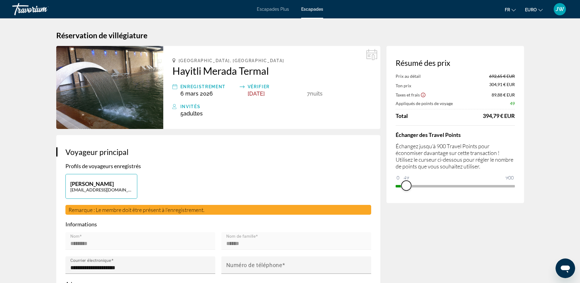
drag, startPoint x: 509, startPoint y: 184, endPoint x: 400, endPoint y: 182, distance: 109.2
click at [400, 182] on div "Résumé des prix Prix au détail 692,65 € EUR Ton prix 304,91 € EUR Taxes et frai…" at bounding box center [456, 124] width 138 height 157
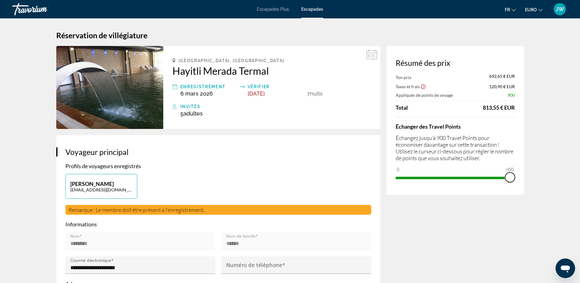
drag, startPoint x: 402, startPoint y: 168, endPoint x: 519, endPoint y: 163, distance: 117.3
click at [519, 163] on div "Résumé des prix Ton prix 692,65 € EUR Taxes et frais 120,90 € EUR Appliqués de …" at bounding box center [456, 120] width 138 height 149
